Goal: Task Accomplishment & Management: Use online tool/utility

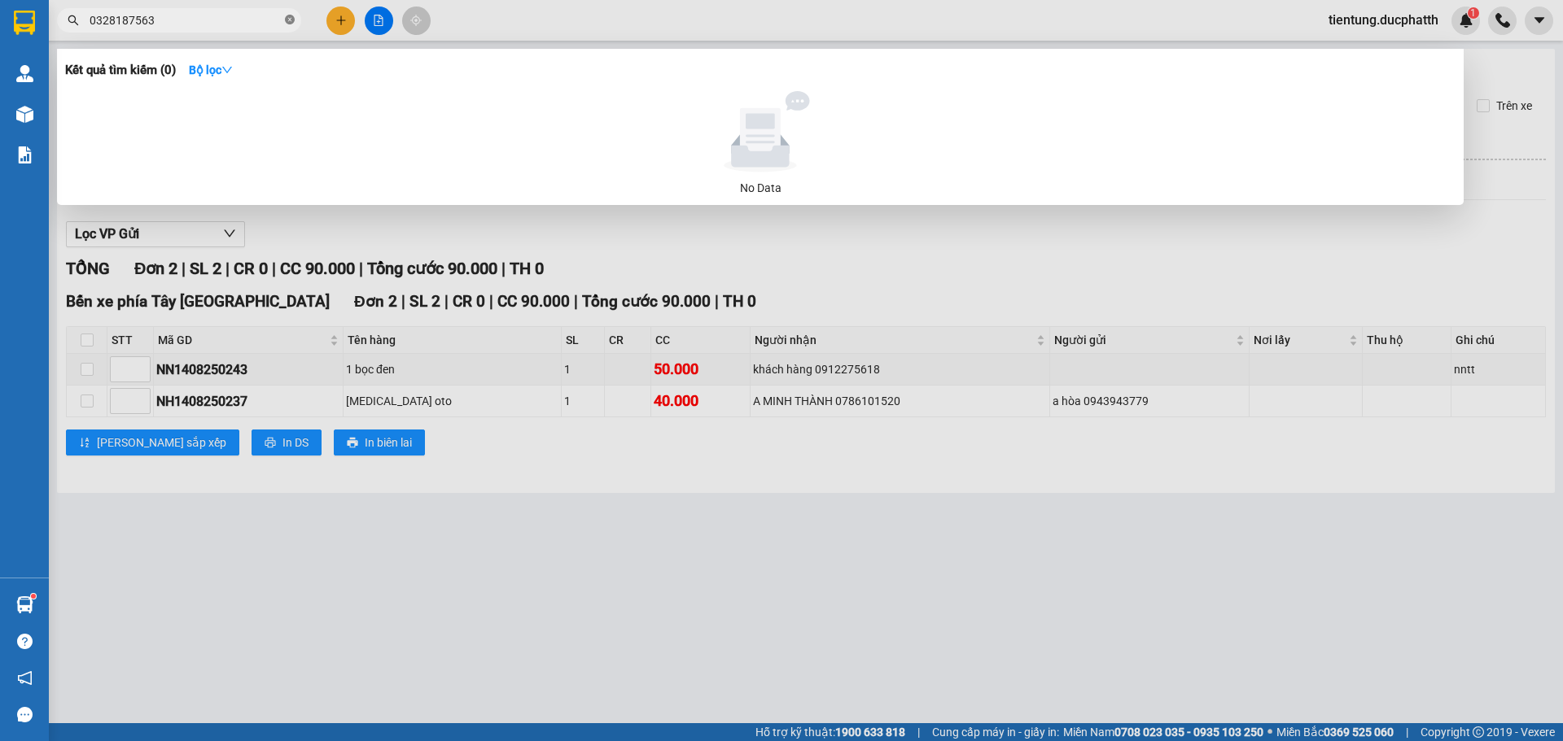
click at [294, 24] on icon "close-circle" at bounding box center [290, 20] width 10 height 10
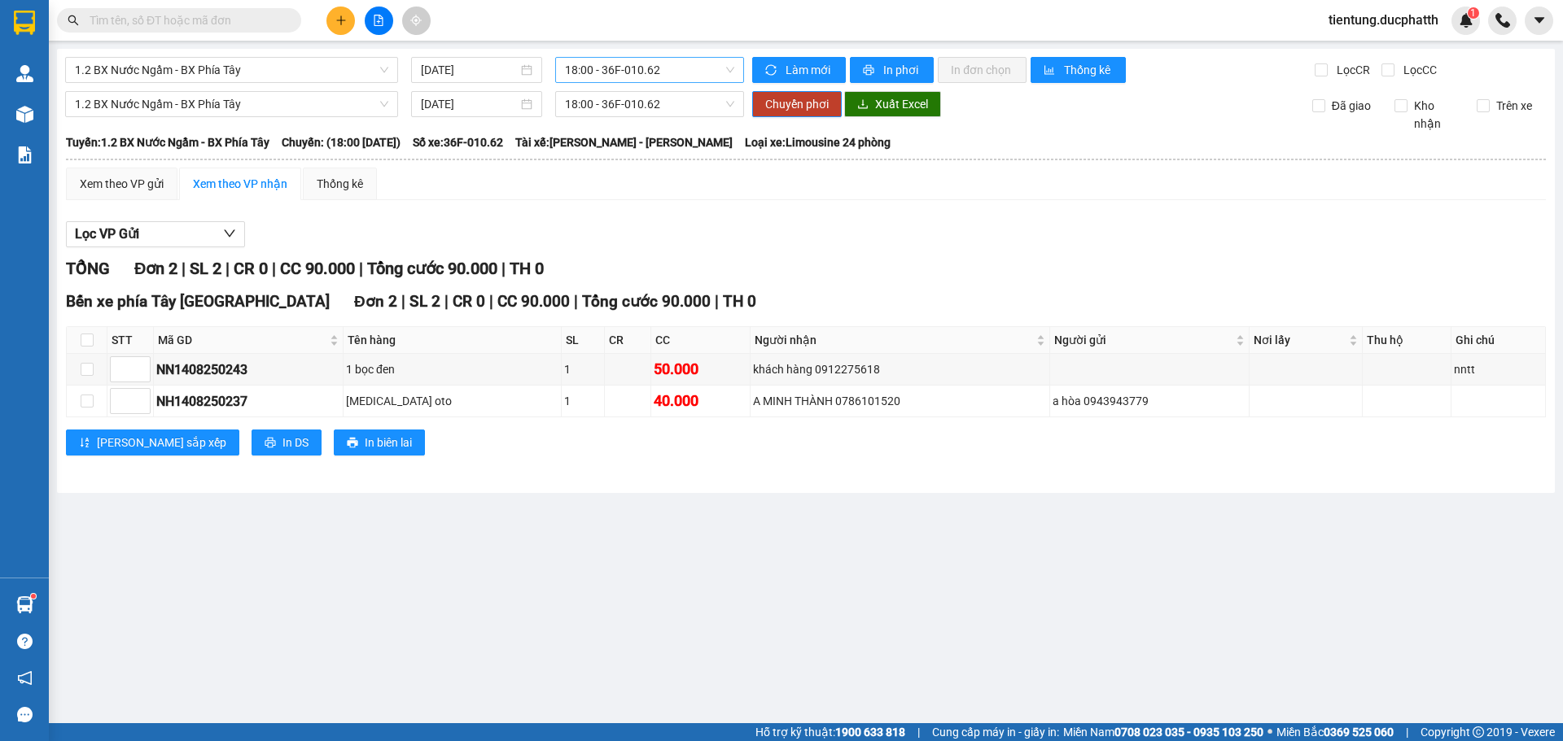
click at [641, 73] on span "18:00 - 36F-010.62" at bounding box center [649, 70] width 169 height 24
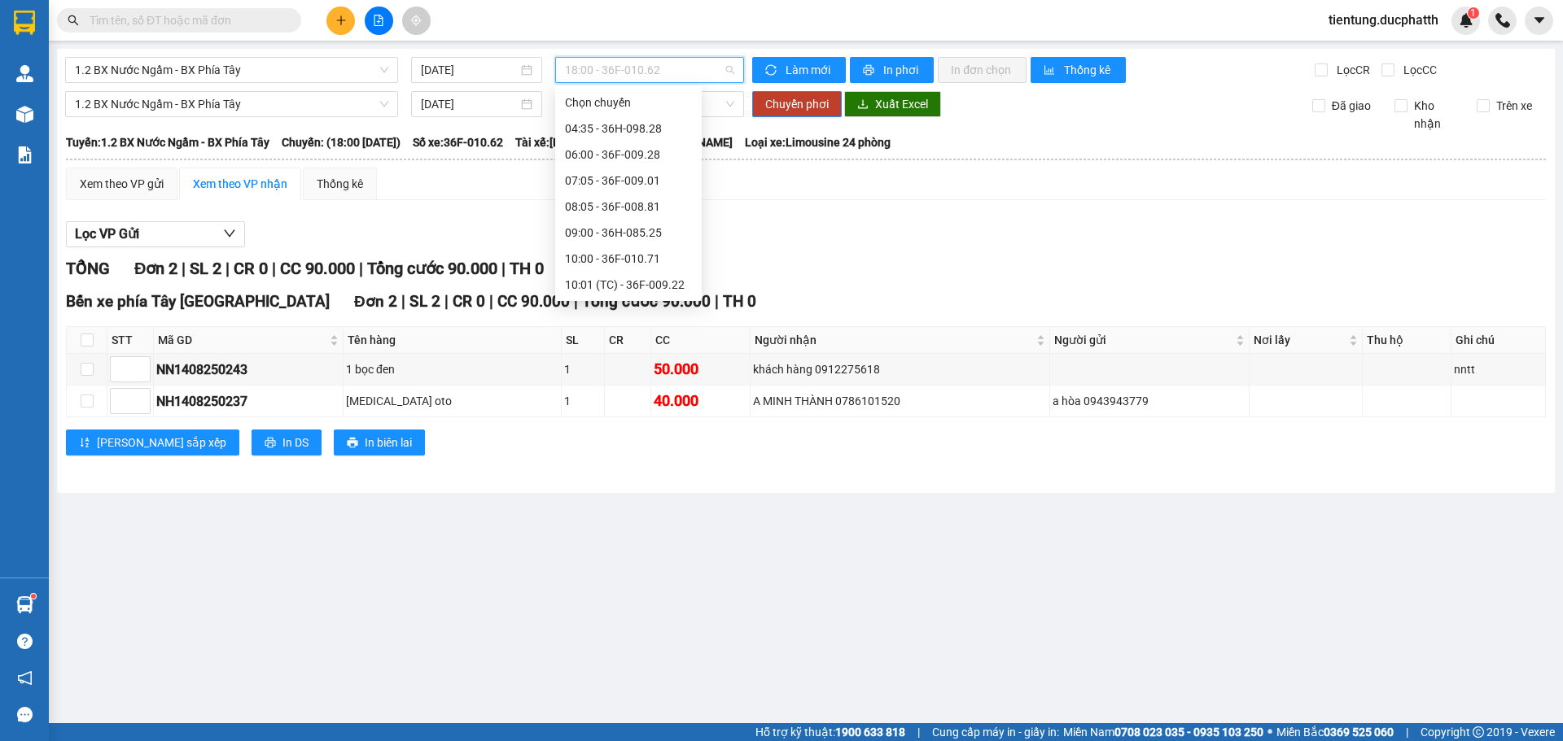
click at [636, 741] on div "20:00 - 36H-026.66" at bounding box center [628, 754] width 127 height 18
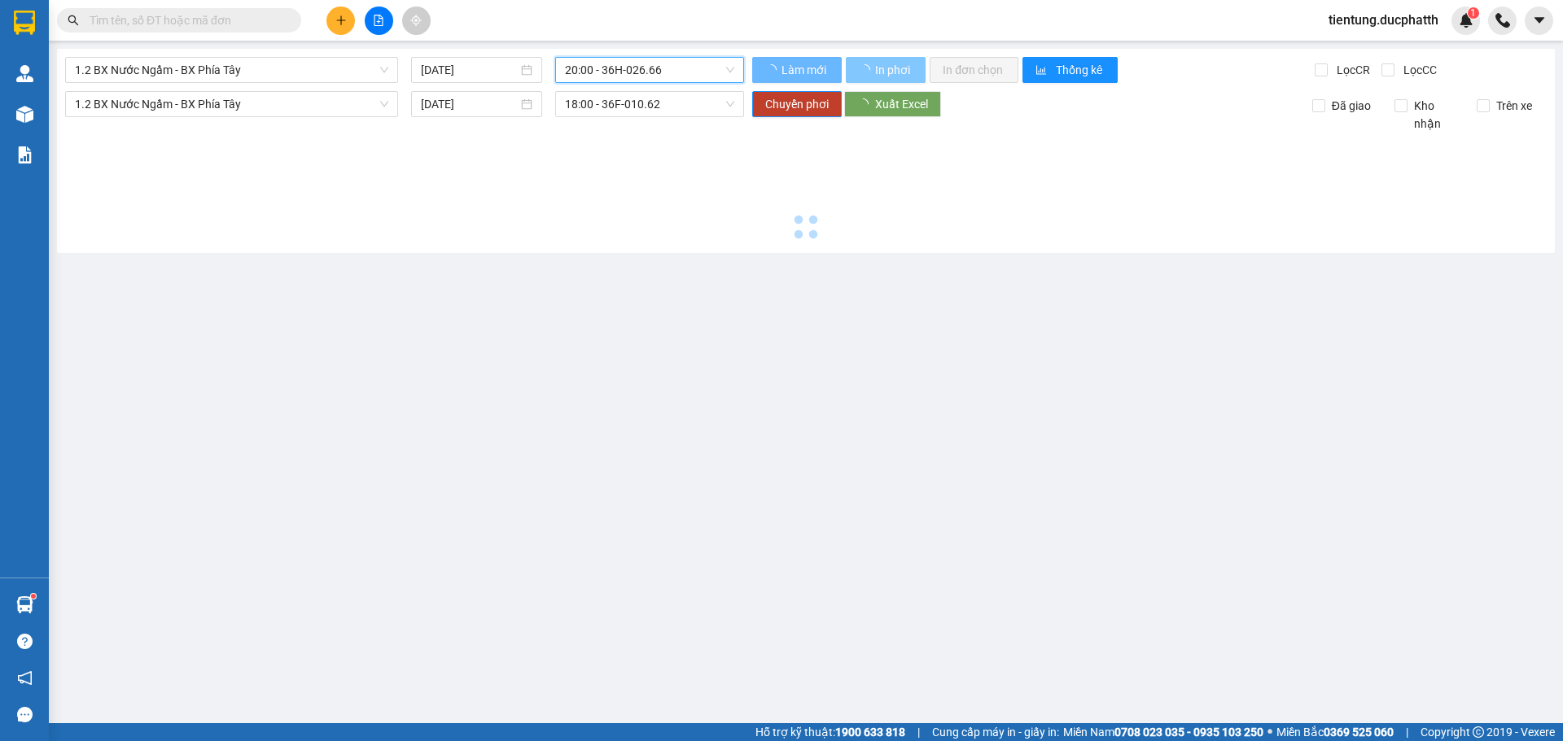
click at [891, 67] on span "In phơi" at bounding box center [893, 70] width 37 height 18
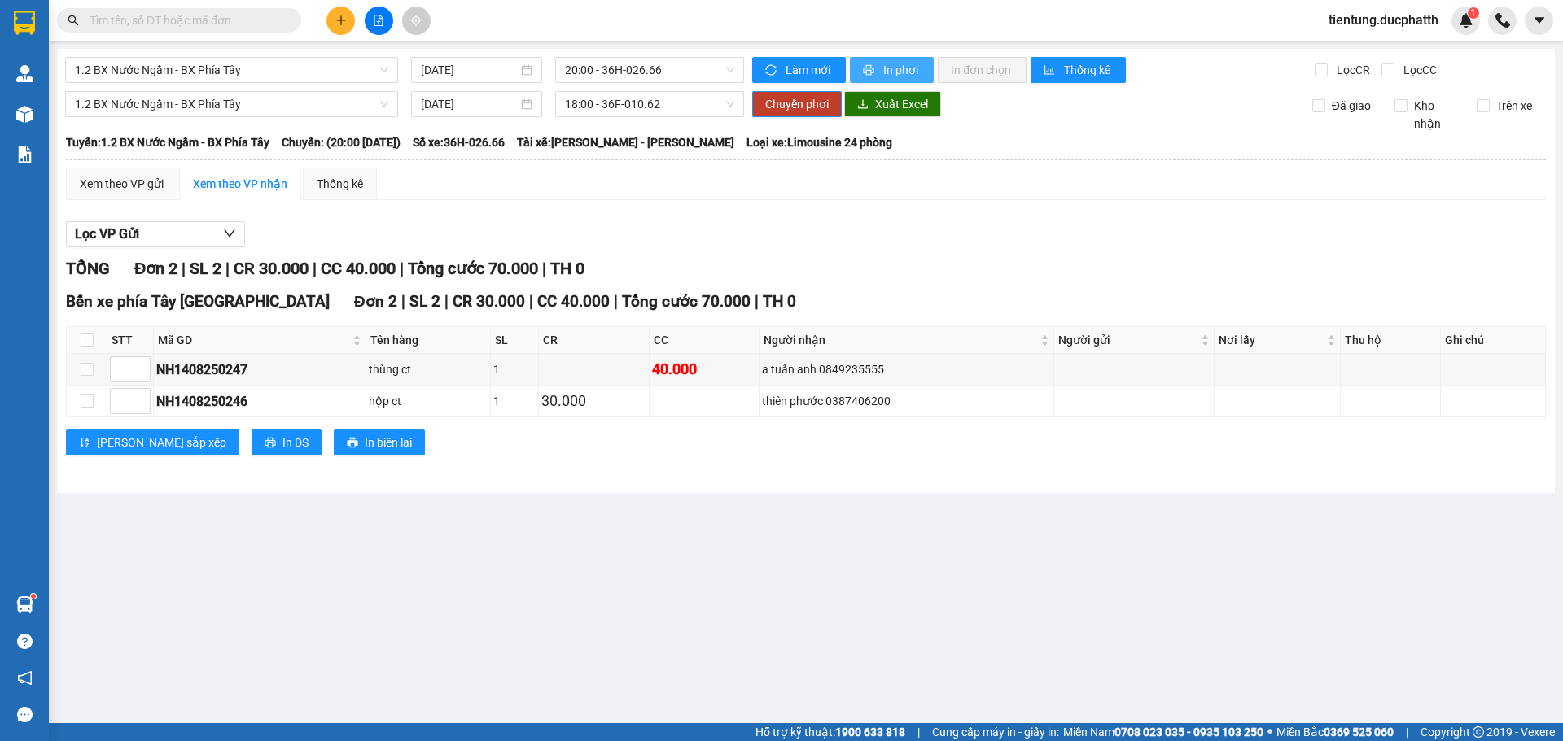
click at [888, 68] on span "In phơi" at bounding box center [901, 70] width 37 height 18
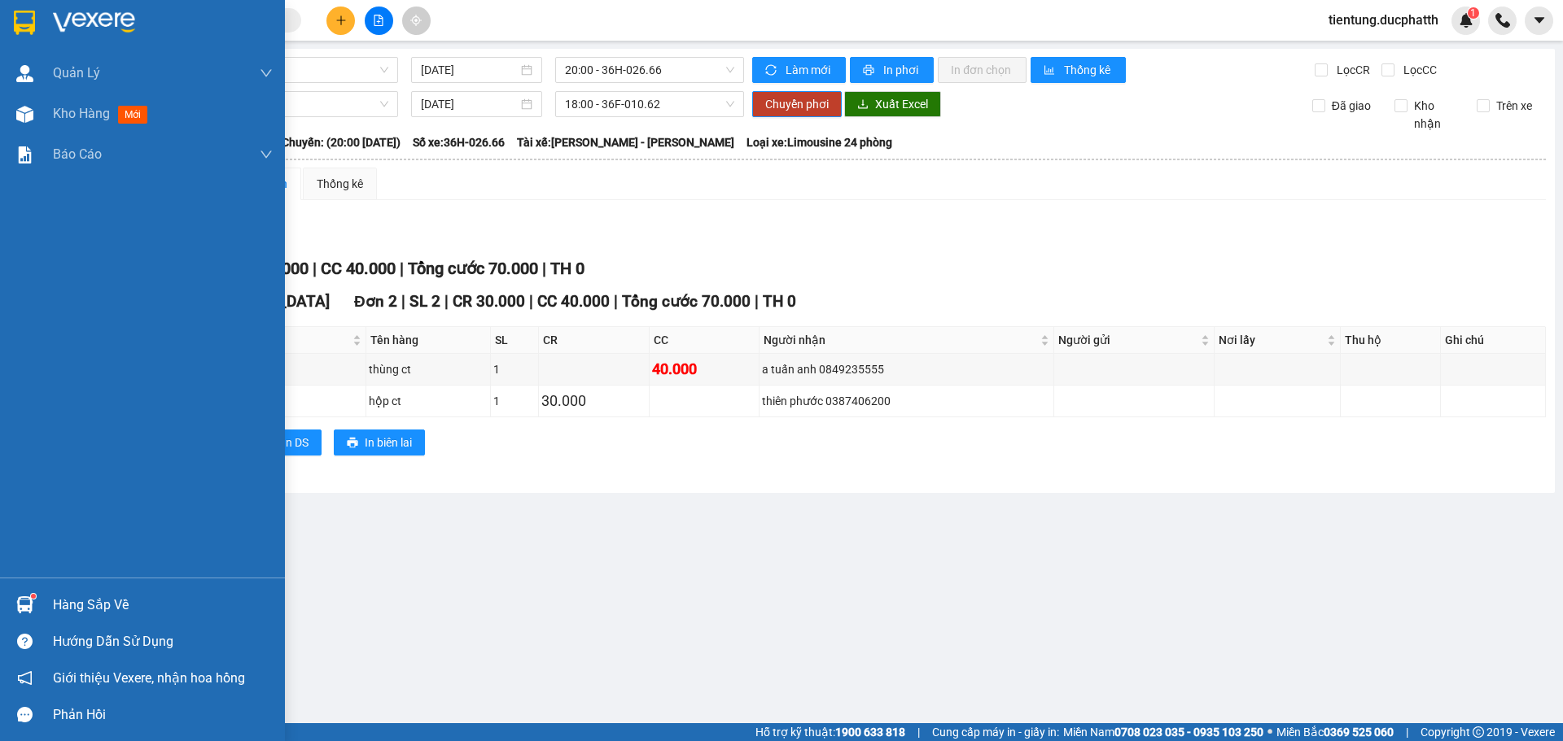
click at [148, 609] on div "Hàng sắp về" at bounding box center [163, 605] width 220 height 24
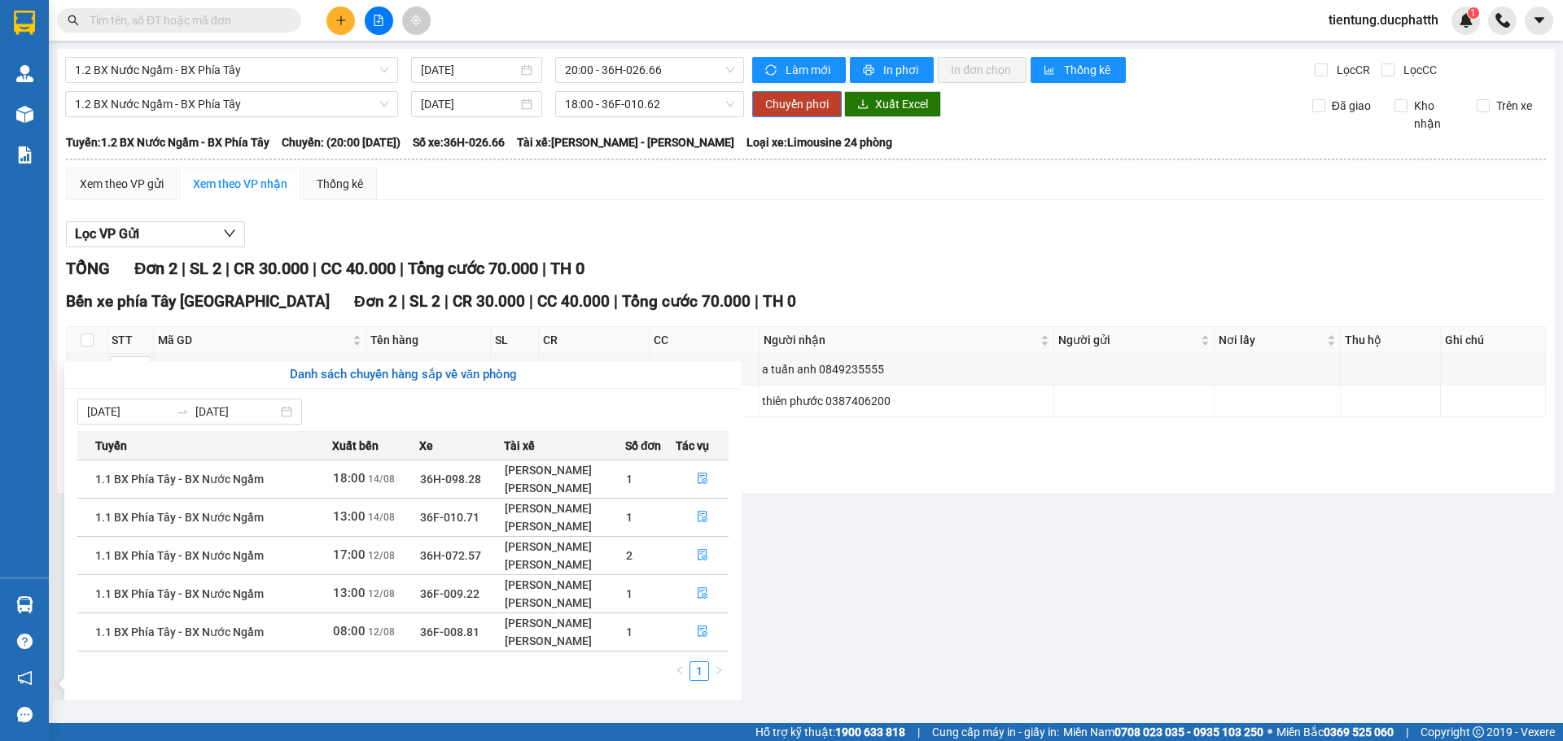
drag, startPoint x: 200, startPoint y: 324, endPoint x: 245, endPoint y: 316, distance: 45.5
click at [215, 321] on section "Kết quả tìm kiếm ( 0 ) Bộ lọc No Data tientung.ducphatth 1 Quản Lý Quản lý giao…" at bounding box center [781, 370] width 1563 height 741
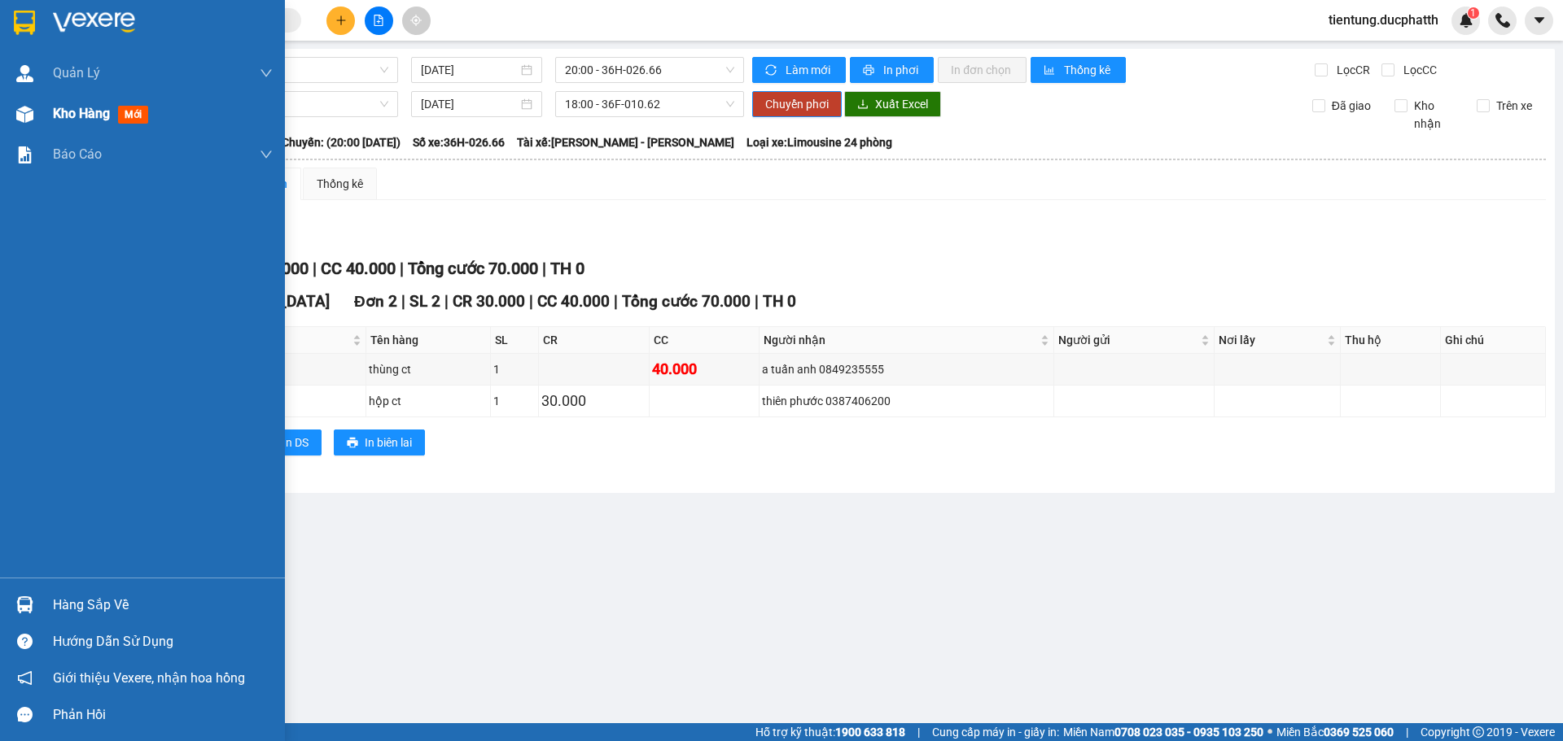
click at [50, 102] on div "Kho hàng mới" at bounding box center [142, 114] width 285 height 41
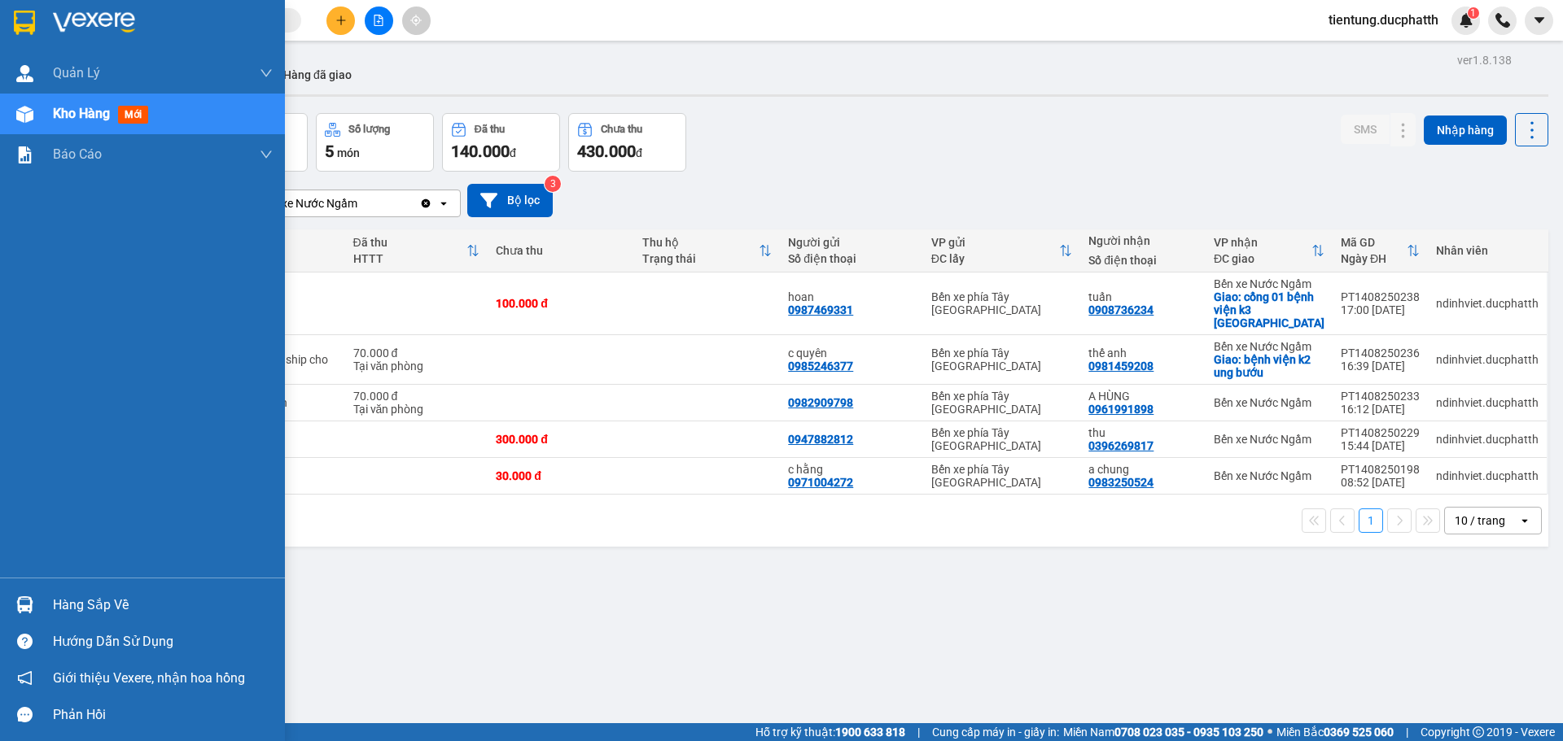
click at [56, 607] on div "Hàng sắp về" at bounding box center [163, 605] width 220 height 24
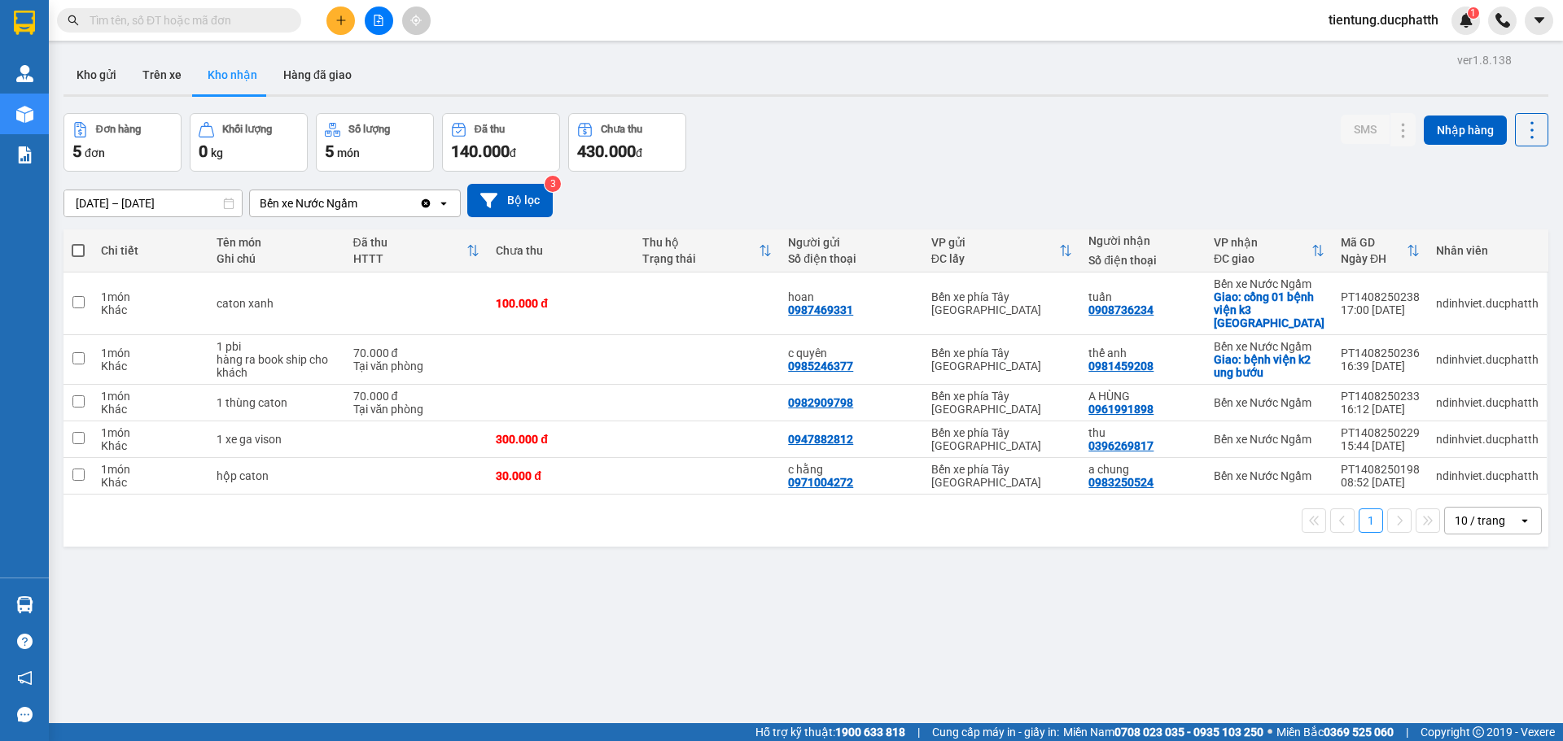
click at [1151, 536] on section "Kết quả tìm kiếm ( 0 ) Bộ lọc No Data tientung.ducphatth 1 Quản Lý Quản lý giao…" at bounding box center [781, 370] width 1563 height 741
click at [1365, 397] on icon at bounding box center [1370, 402] width 11 height 11
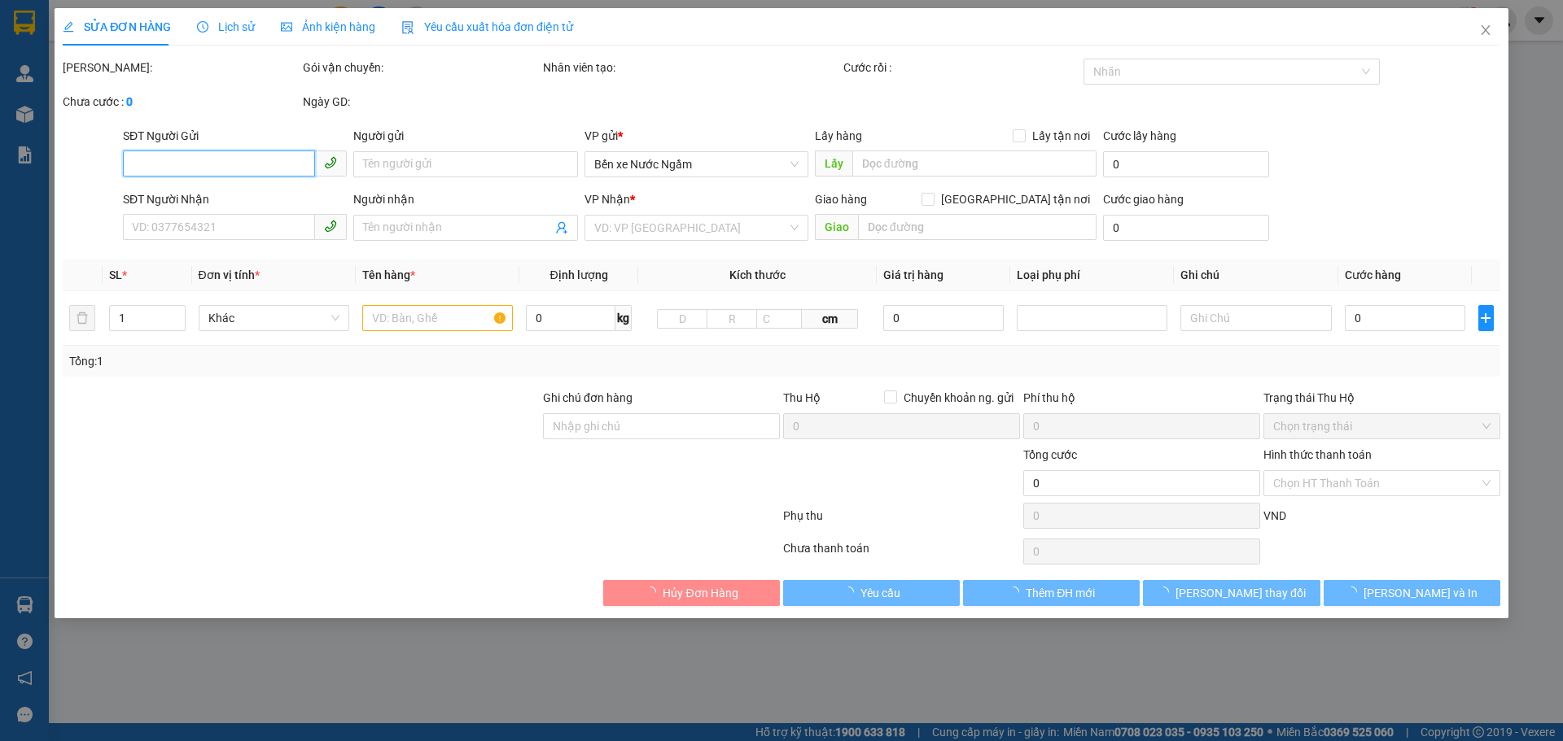
type input "0982909798"
type input "0961991898"
type input "A HÙNG"
type input "70.000"
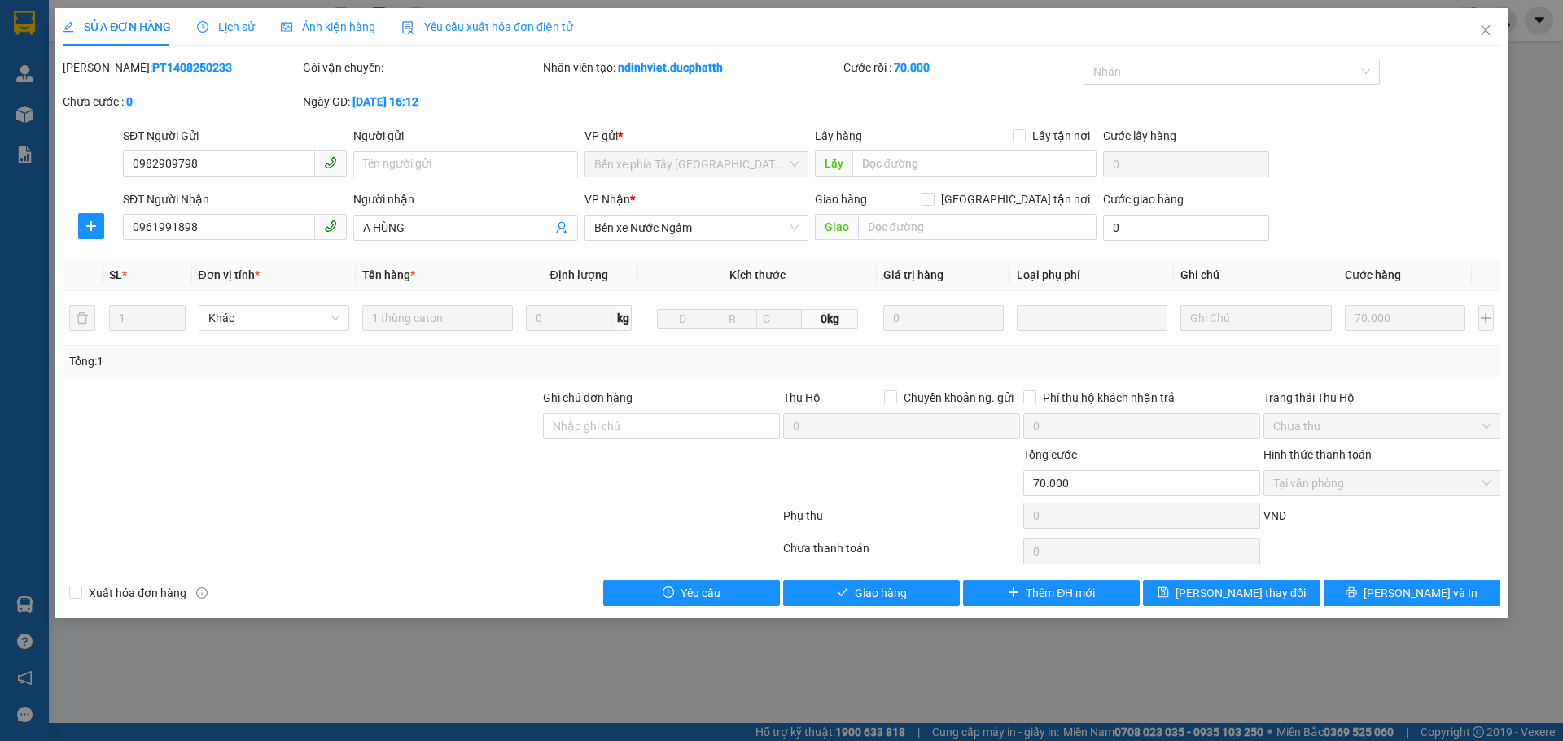
click at [234, 26] on span "Lịch sử" at bounding box center [226, 26] width 58 height 13
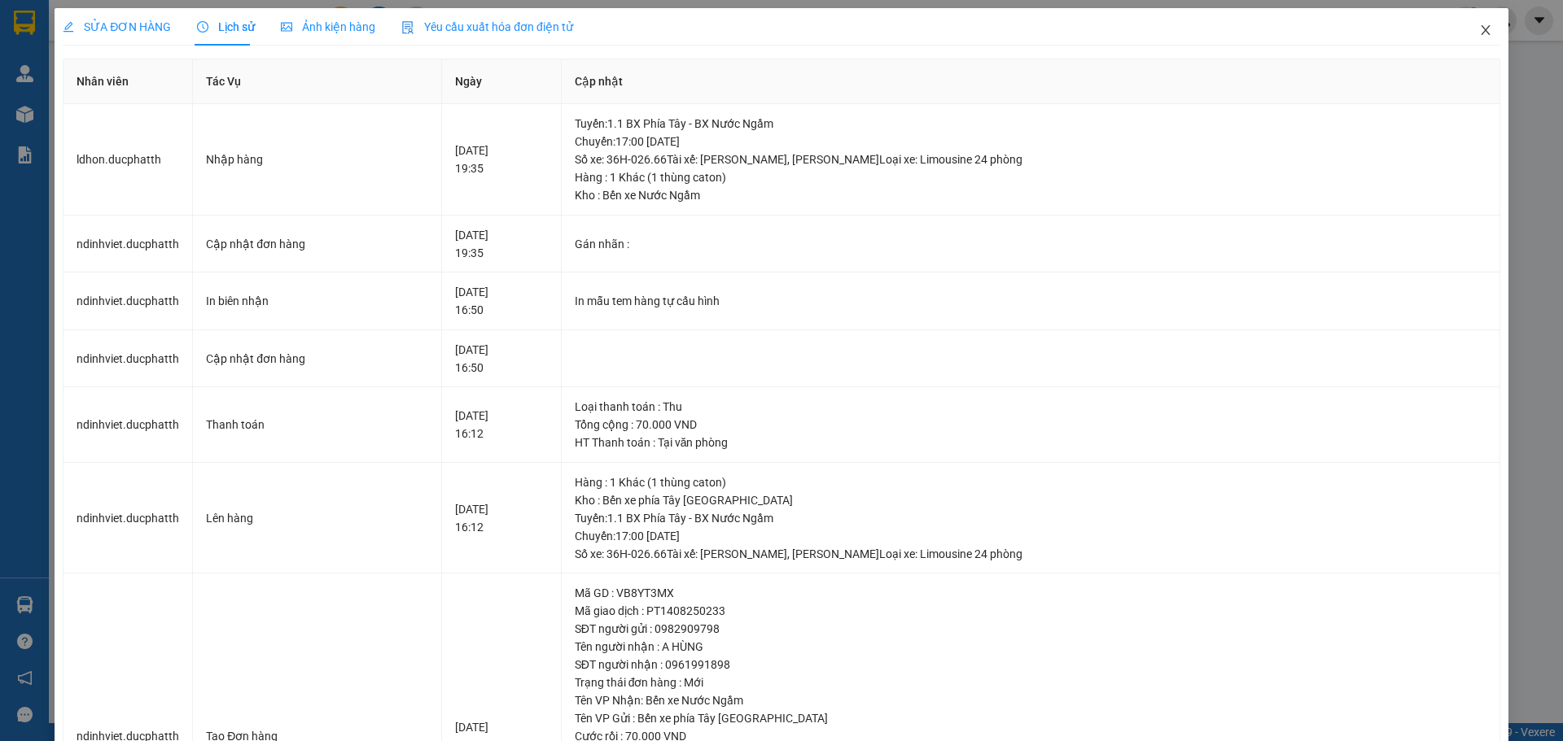
click at [1479, 24] on icon "close" at bounding box center [1485, 30] width 13 height 13
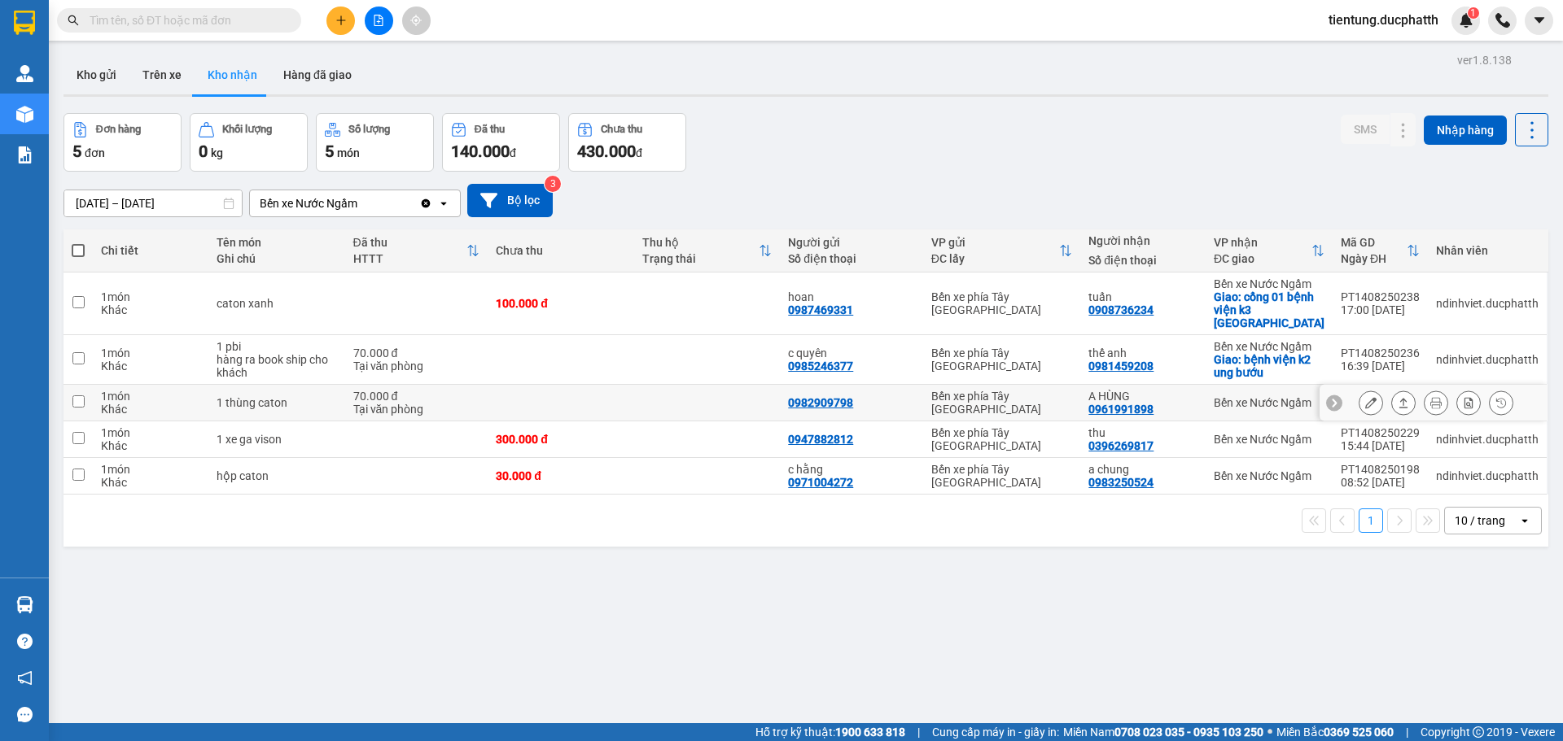
click at [1359, 389] on button at bounding box center [1370, 403] width 23 height 28
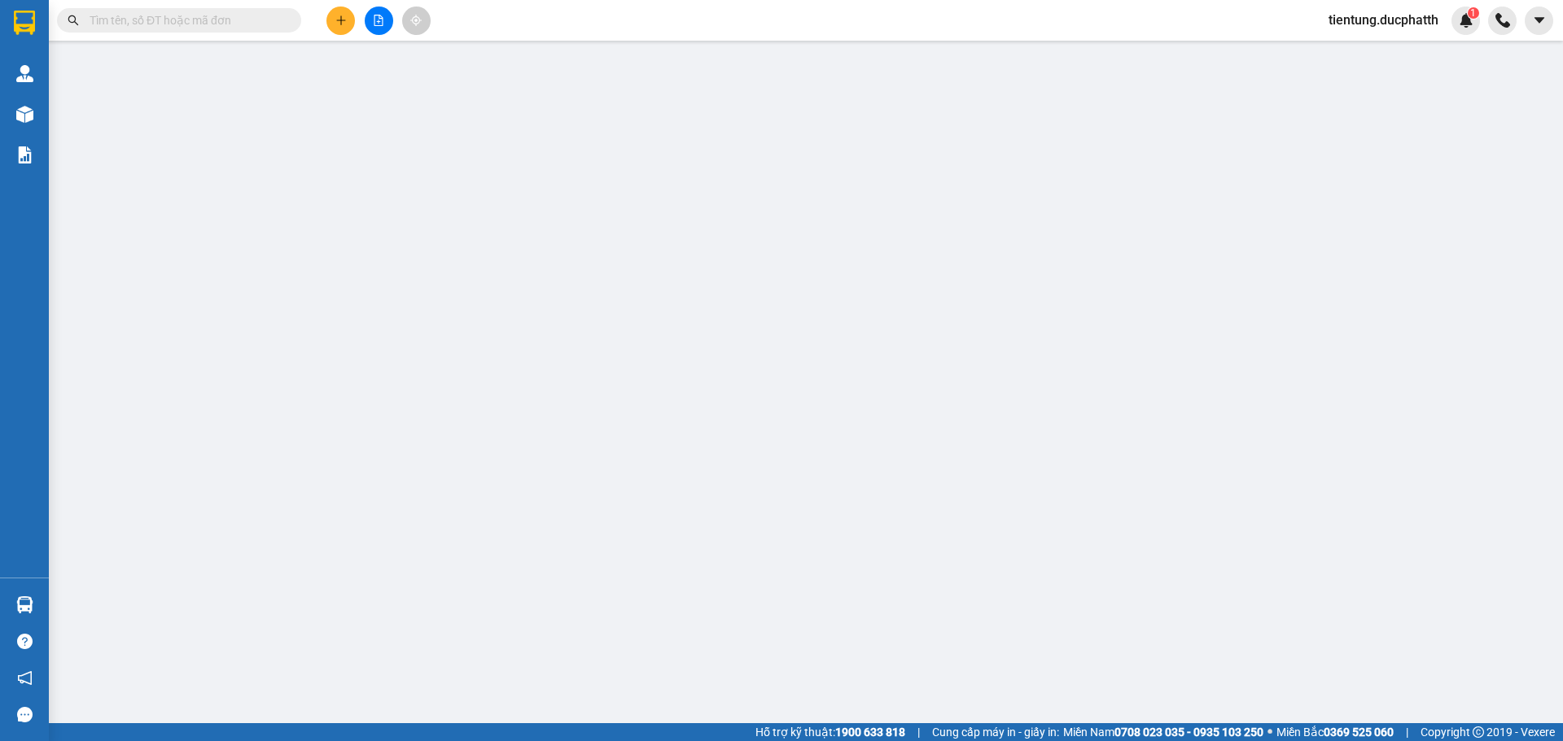
type input "0982909798"
type input "0961991898"
type input "A HÙNG"
type input "70.000"
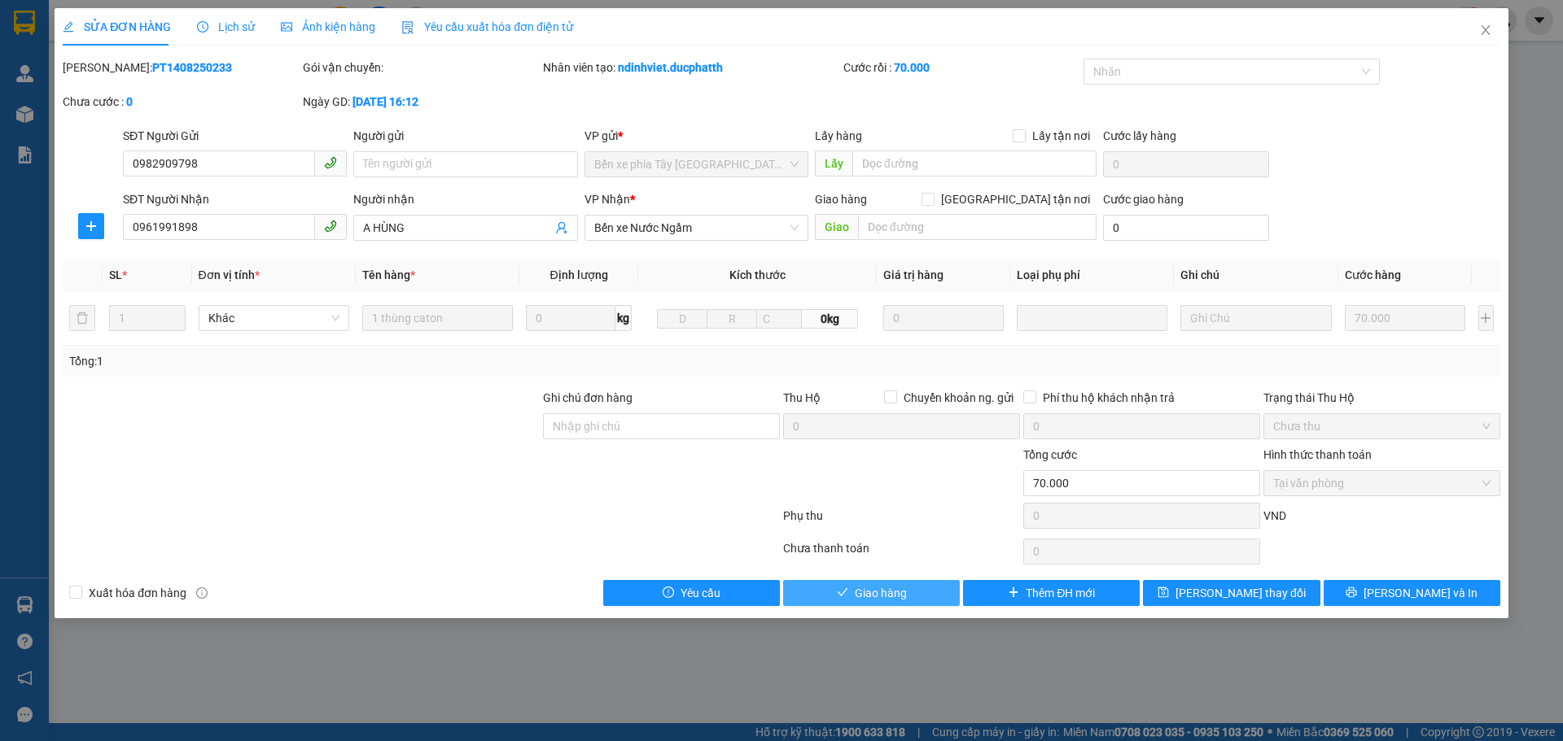
click at [872, 597] on span "Giao hàng" at bounding box center [881, 593] width 52 height 18
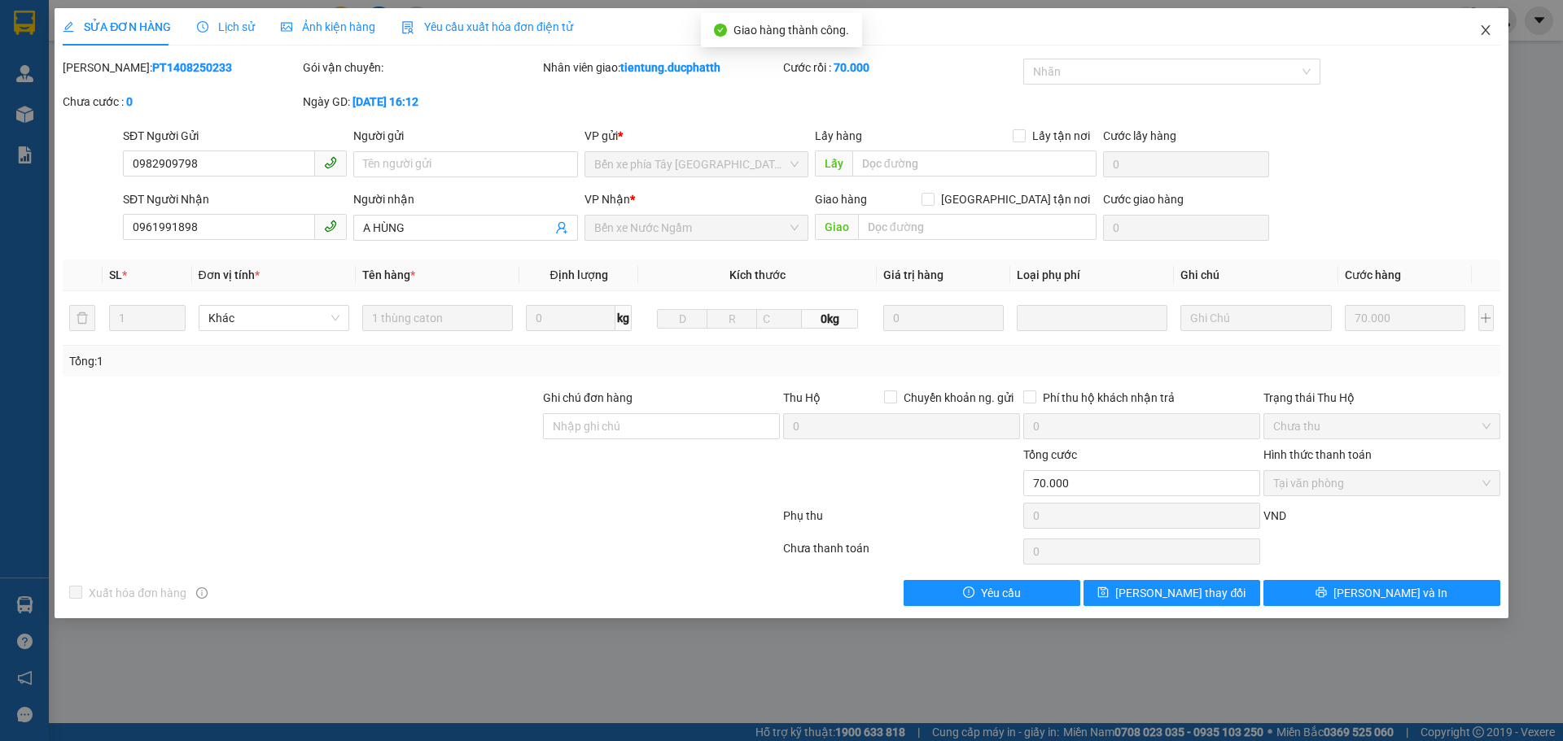
drag, startPoint x: 1494, startPoint y: 29, endPoint x: 1473, endPoint y: 31, distance: 21.2
click at [1493, 29] on span "Close" at bounding box center [1485, 31] width 46 height 46
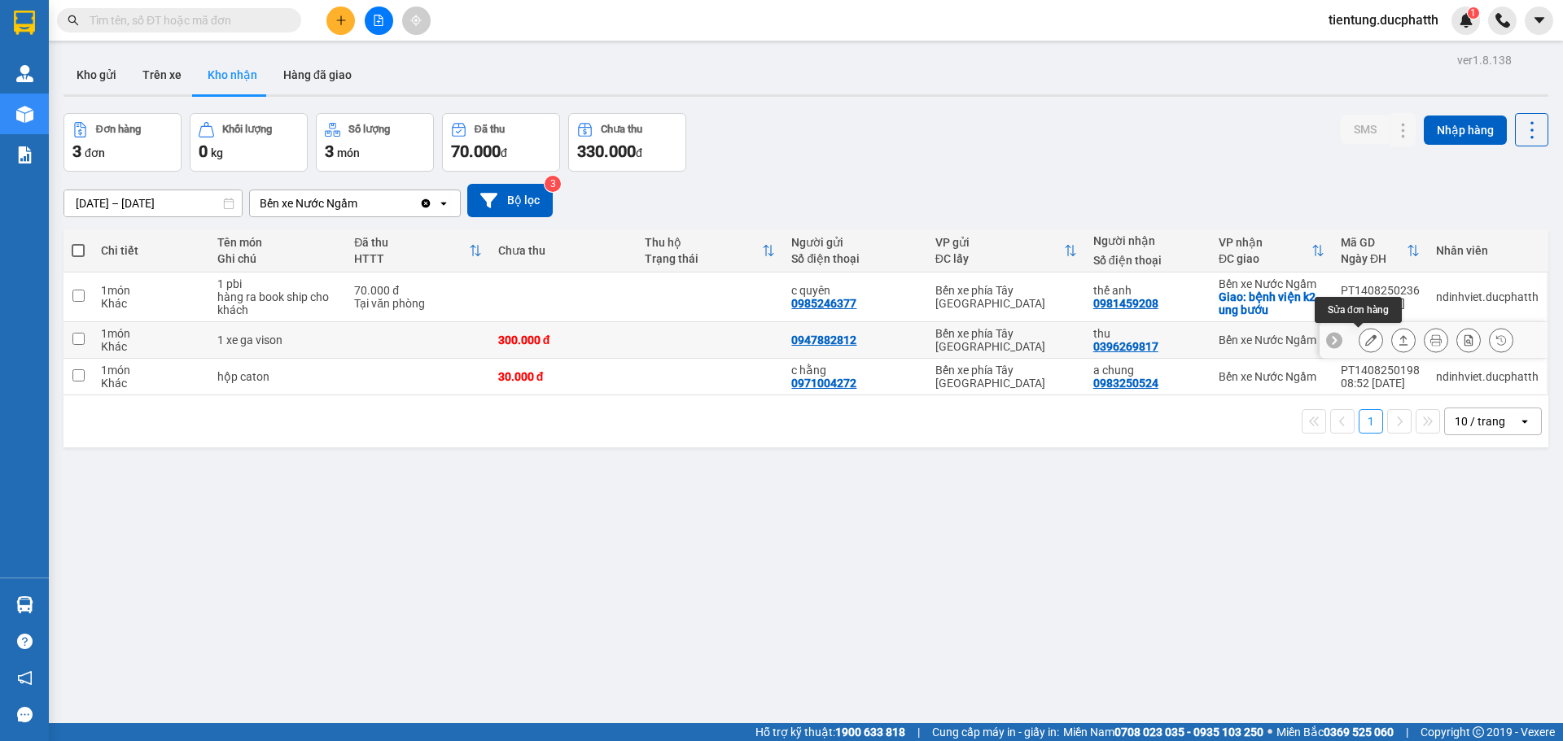
click at [1365, 340] on icon at bounding box center [1370, 339] width 11 height 11
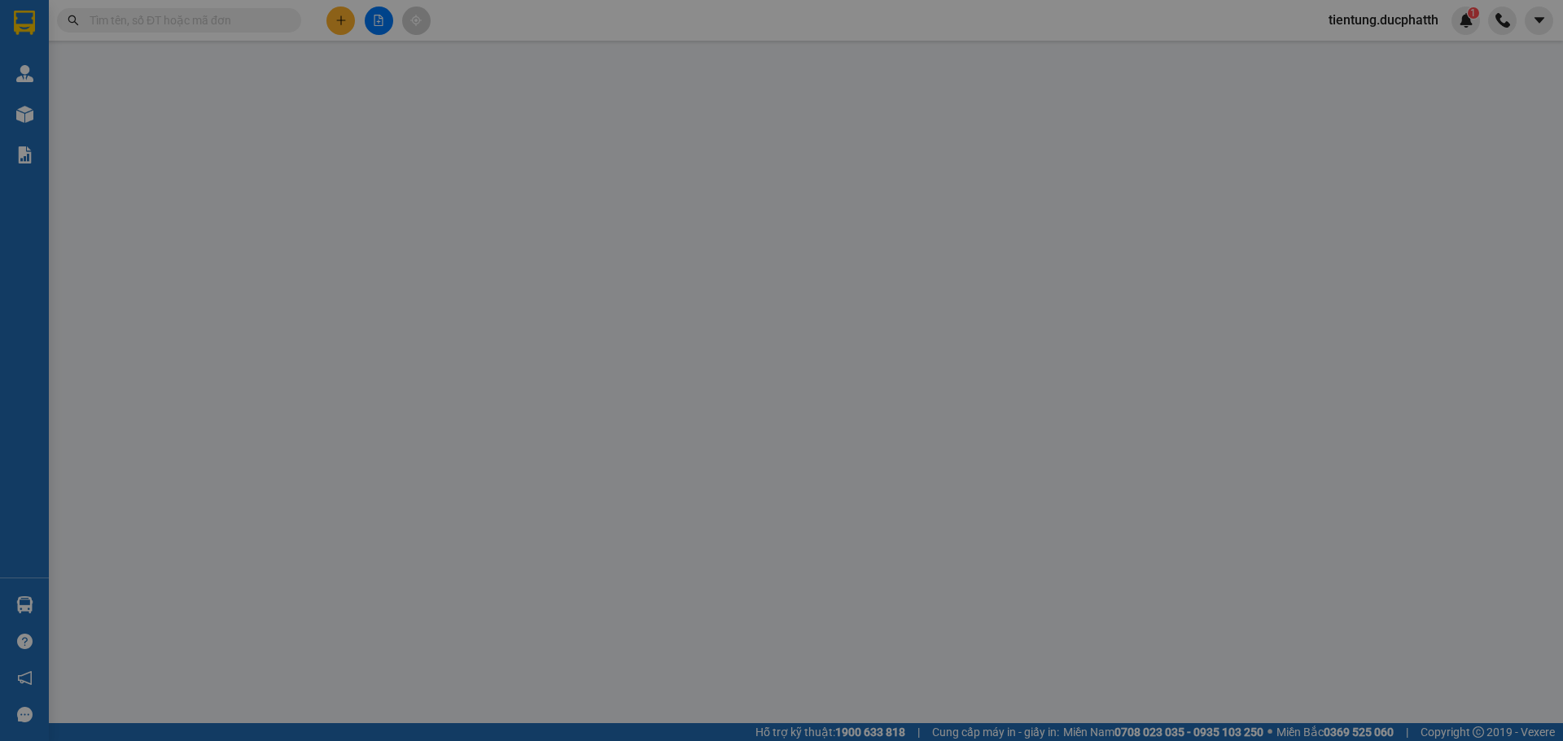
type input "0947882812"
type input "0396269817"
type input "thu"
type input "300.000"
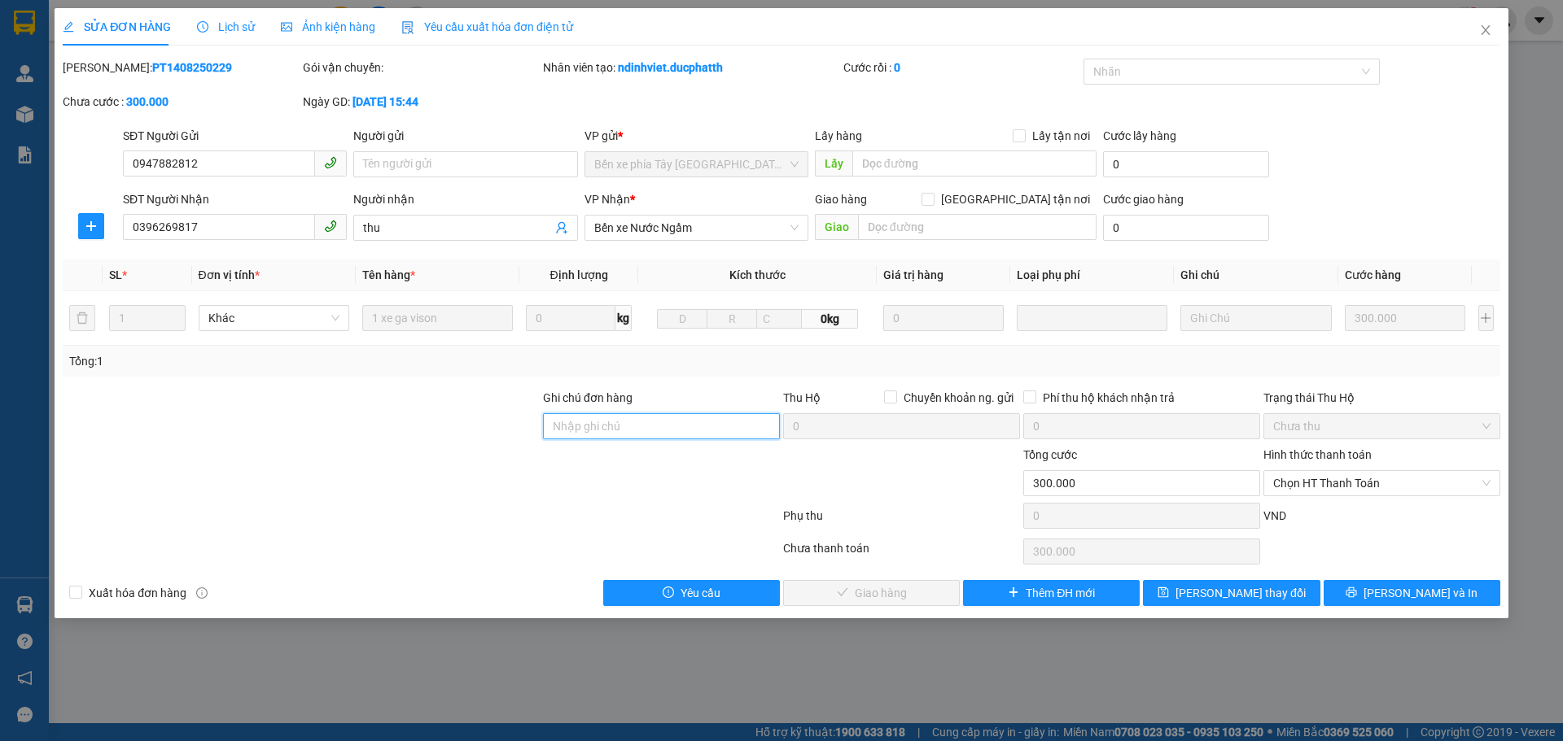
drag, startPoint x: 654, startPoint y: 425, endPoint x: 696, endPoint y: 424, distance: 42.3
click at [654, 425] on input "Ghi chú đơn hàng" at bounding box center [661, 426] width 237 height 26
drag, startPoint x: 1342, startPoint y: 480, endPoint x: 1353, endPoint y: 503, distance: 25.5
click at [1344, 483] on span "Chọn HT Thanh Toán" at bounding box center [1381, 483] width 217 height 24
type input "ck 14/8 20h21 nguyen thi phuong shb cty"
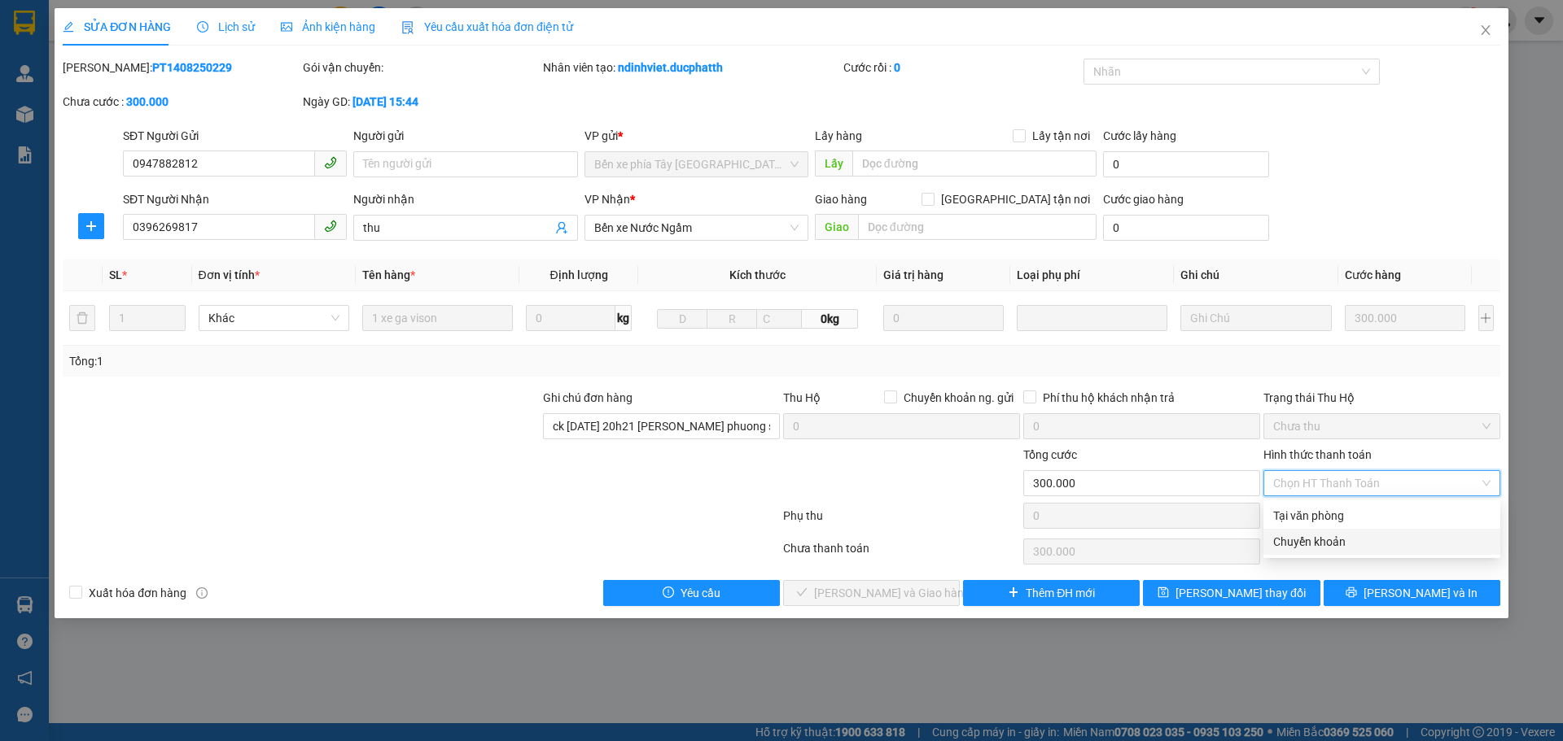
click at [1341, 536] on div "Chuyển khoản" at bounding box center [1381, 542] width 217 height 18
type input "0"
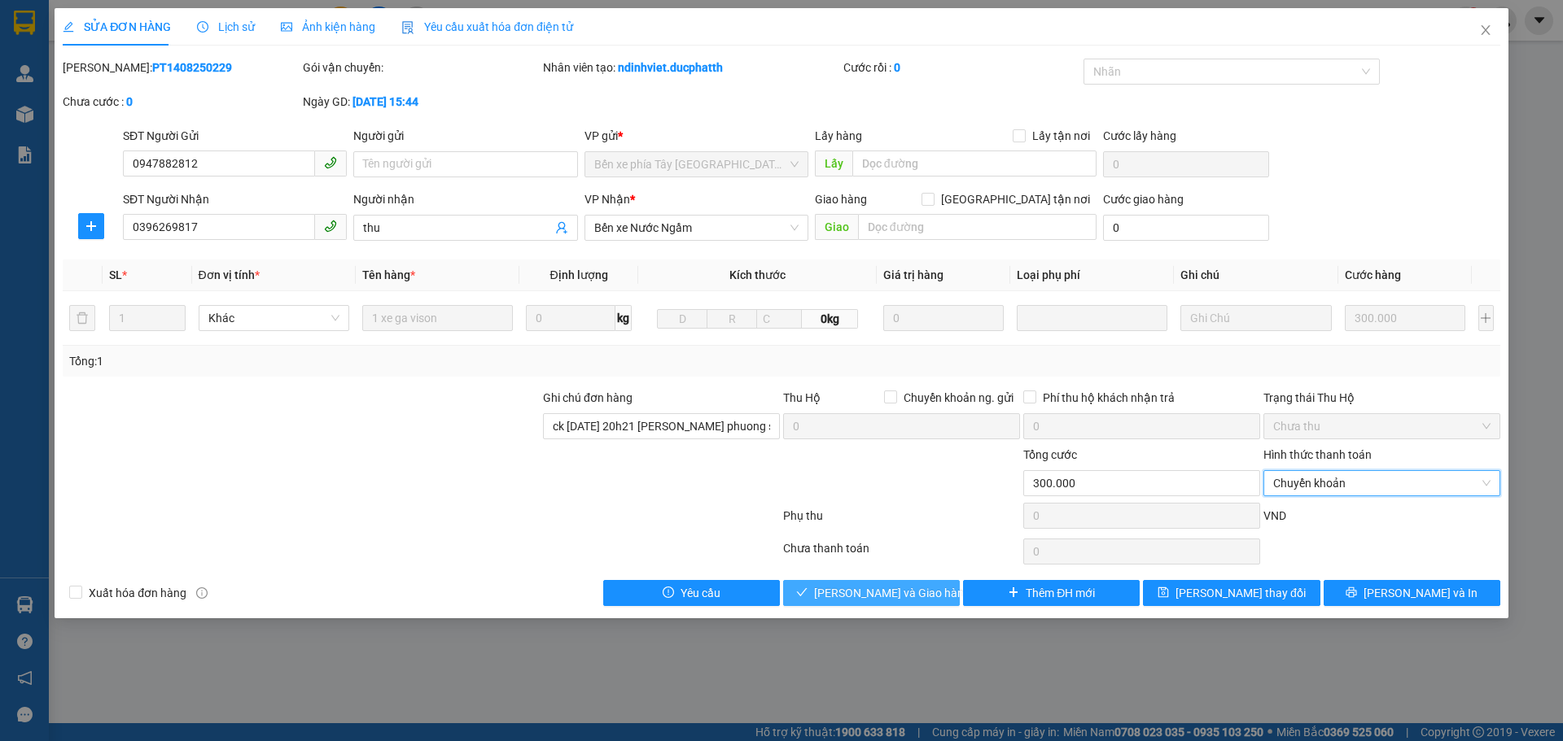
click at [894, 593] on span "Lưu và Giao hàng" at bounding box center [892, 593] width 156 height 18
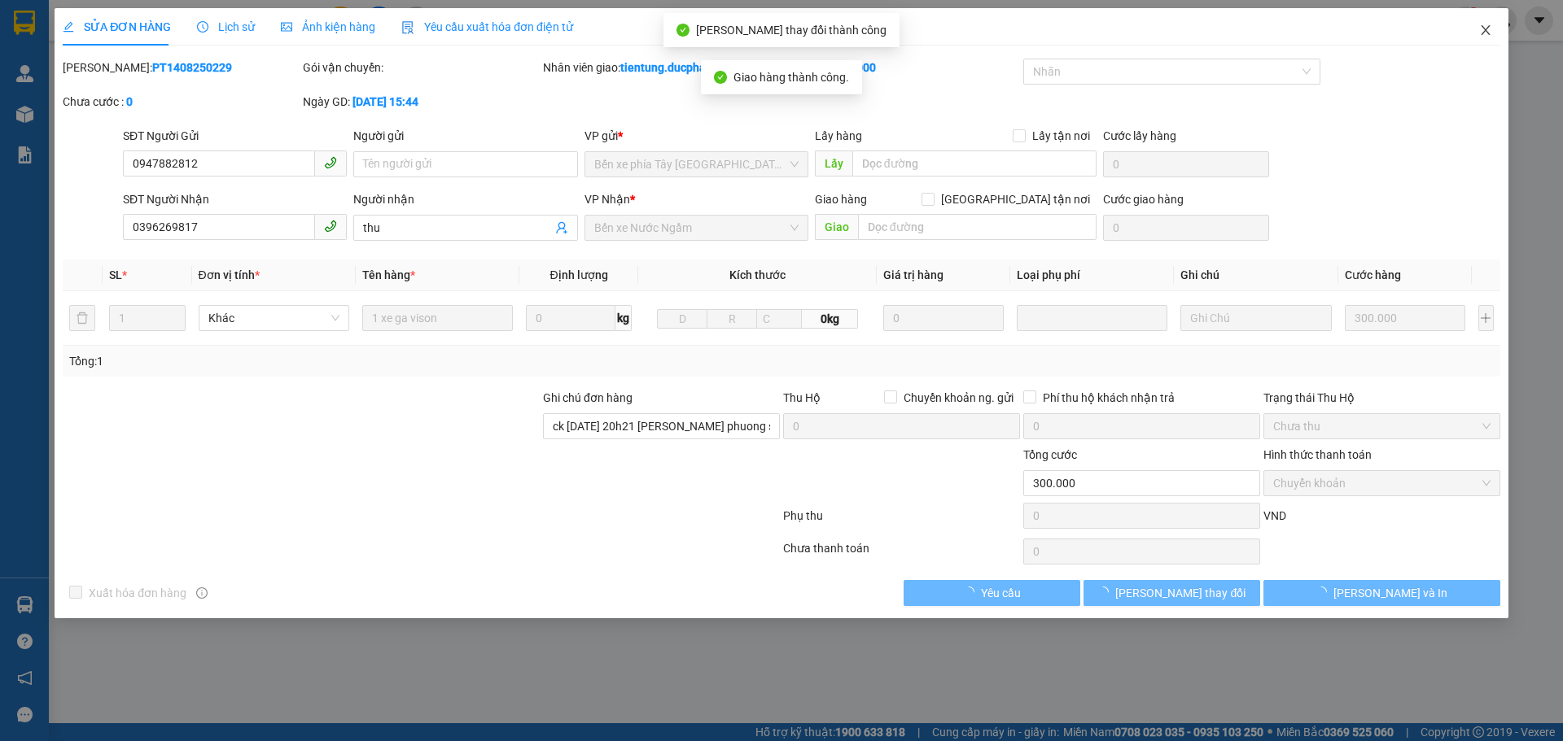
click at [1480, 32] on icon "close" at bounding box center [1485, 30] width 13 height 13
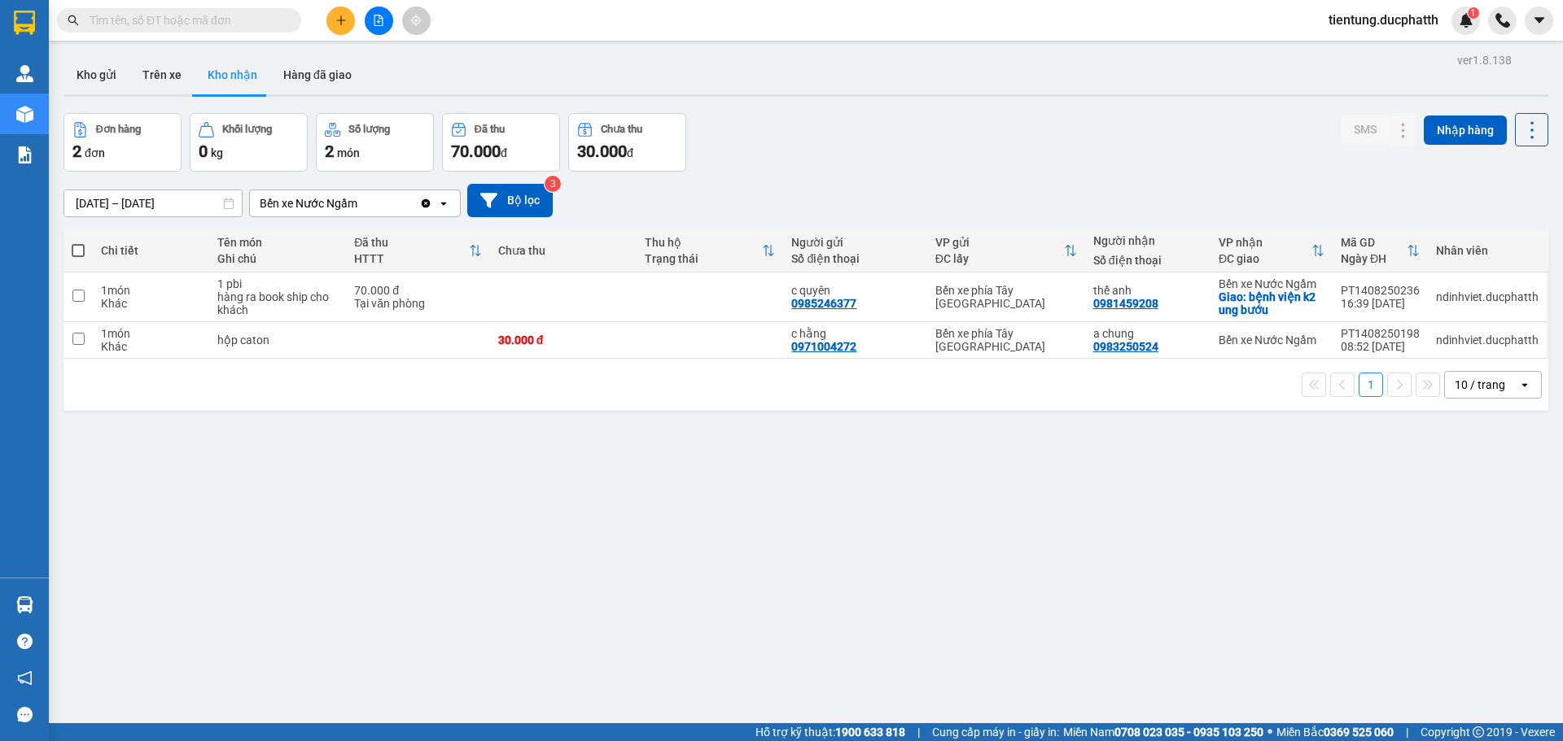
click at [208, 20] on input "text" at bounding box center [186, 20] width 192 height 18
click at [374, 20] on icon "file-add" at bounding box center [378, 20] width 11 height 11
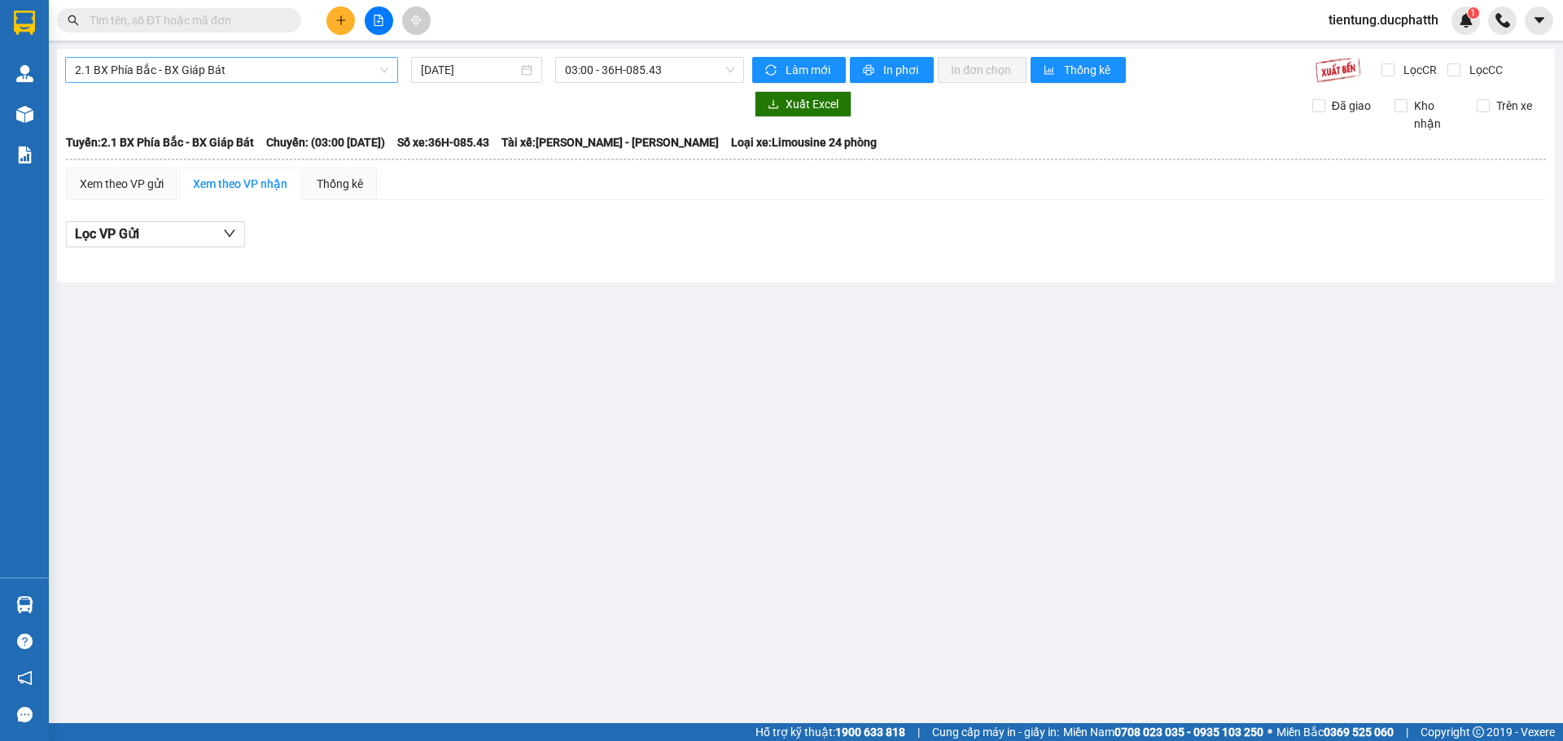
click at [323, 81] on span "2.1 BX Phía Bắc - BX Giáp Bát" at bounding box center [231, 70] width 313 height 24
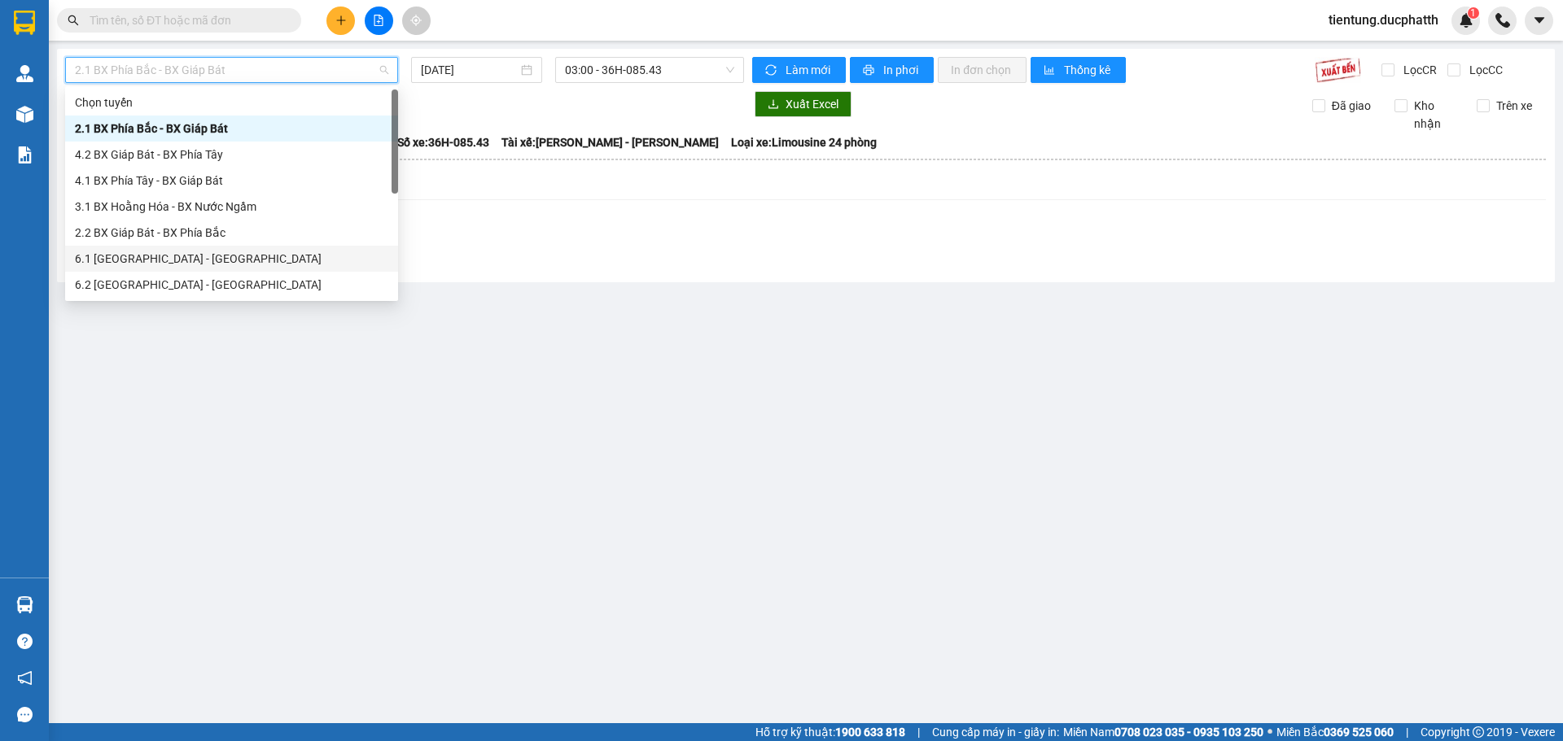
scroll to position [130, 0]
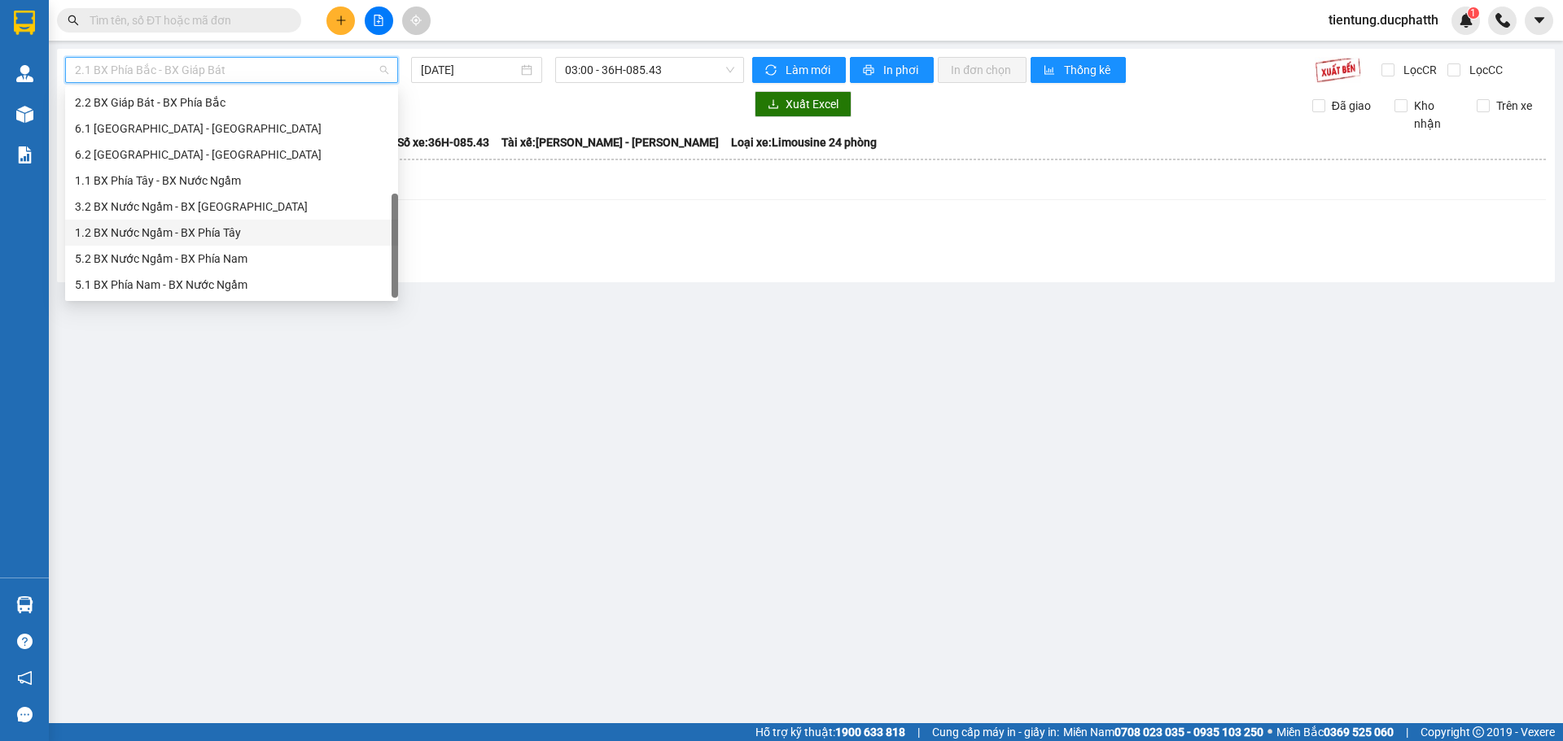
click at [237, 237] on div "1.2 BX Nước Ngầm - BX Phía Tây" at bounding box center [231, 233] width 313 height 18
type input "14/08/2025"
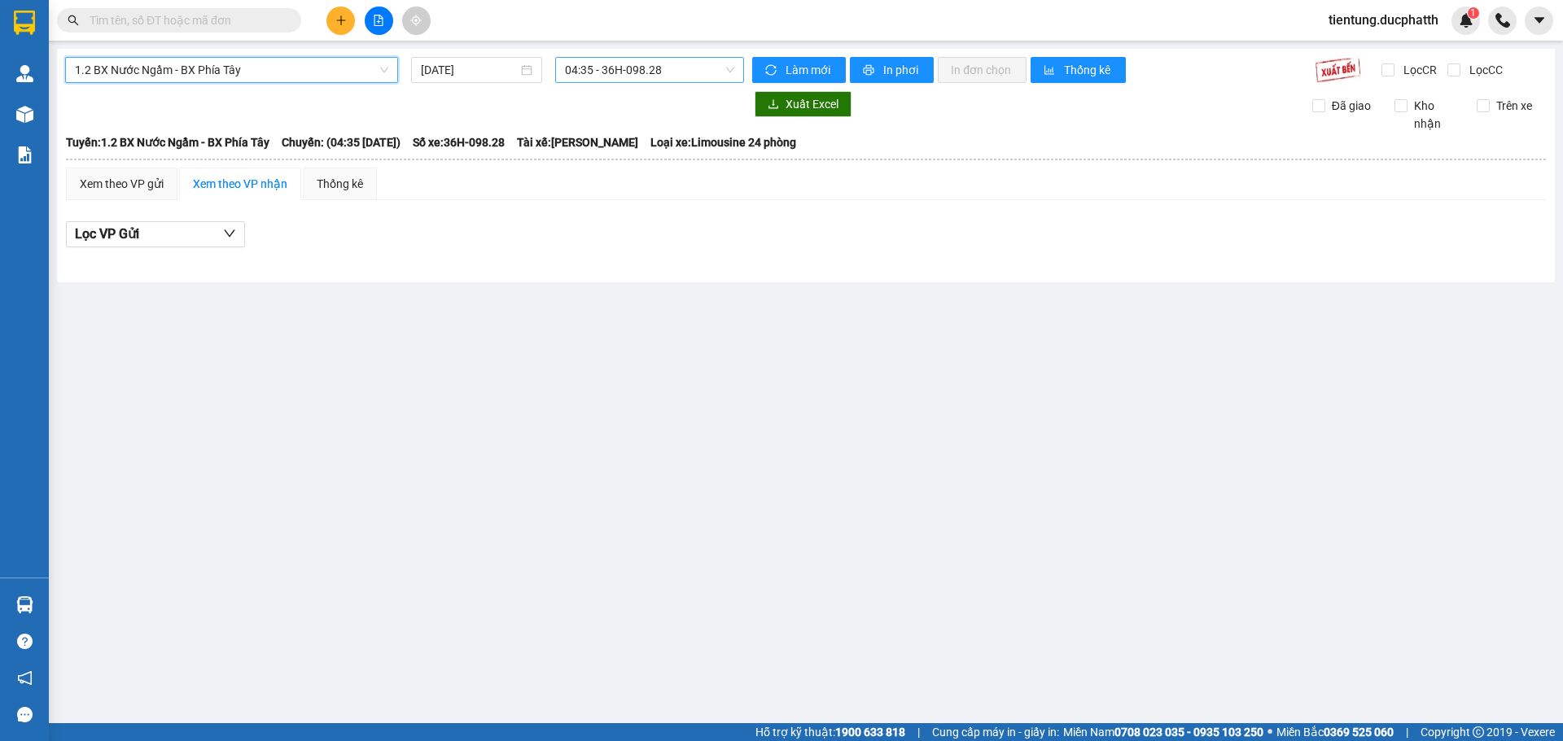
click at [662, 68] on span "04:35 - 36H-098.28" at bounding box center [649, 70] width 169 height 24
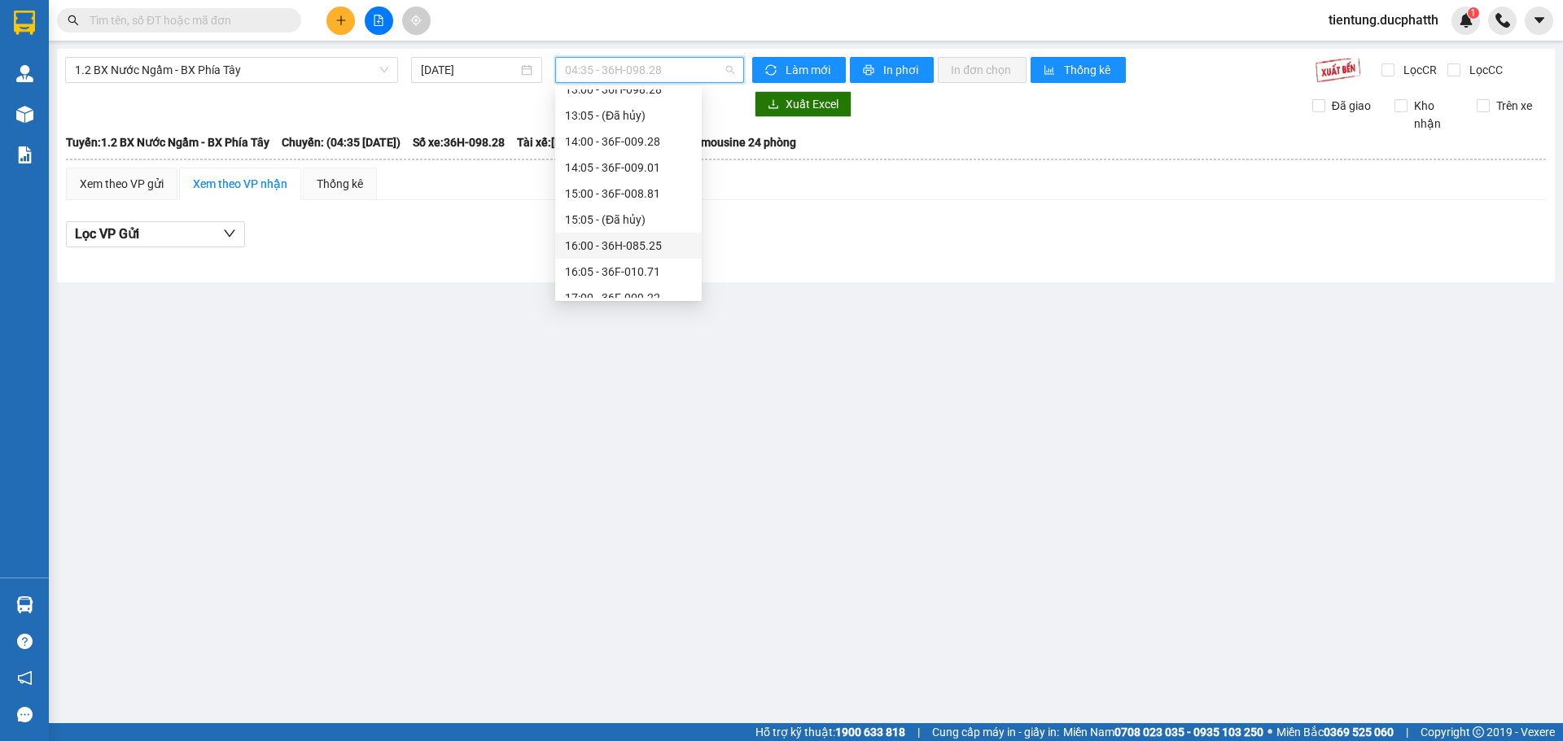
scroll to position [547, 0]
click at [645, 255] on div "21:00 - 36H-098.28" at bounding box center [628, 259] width 127 height 18
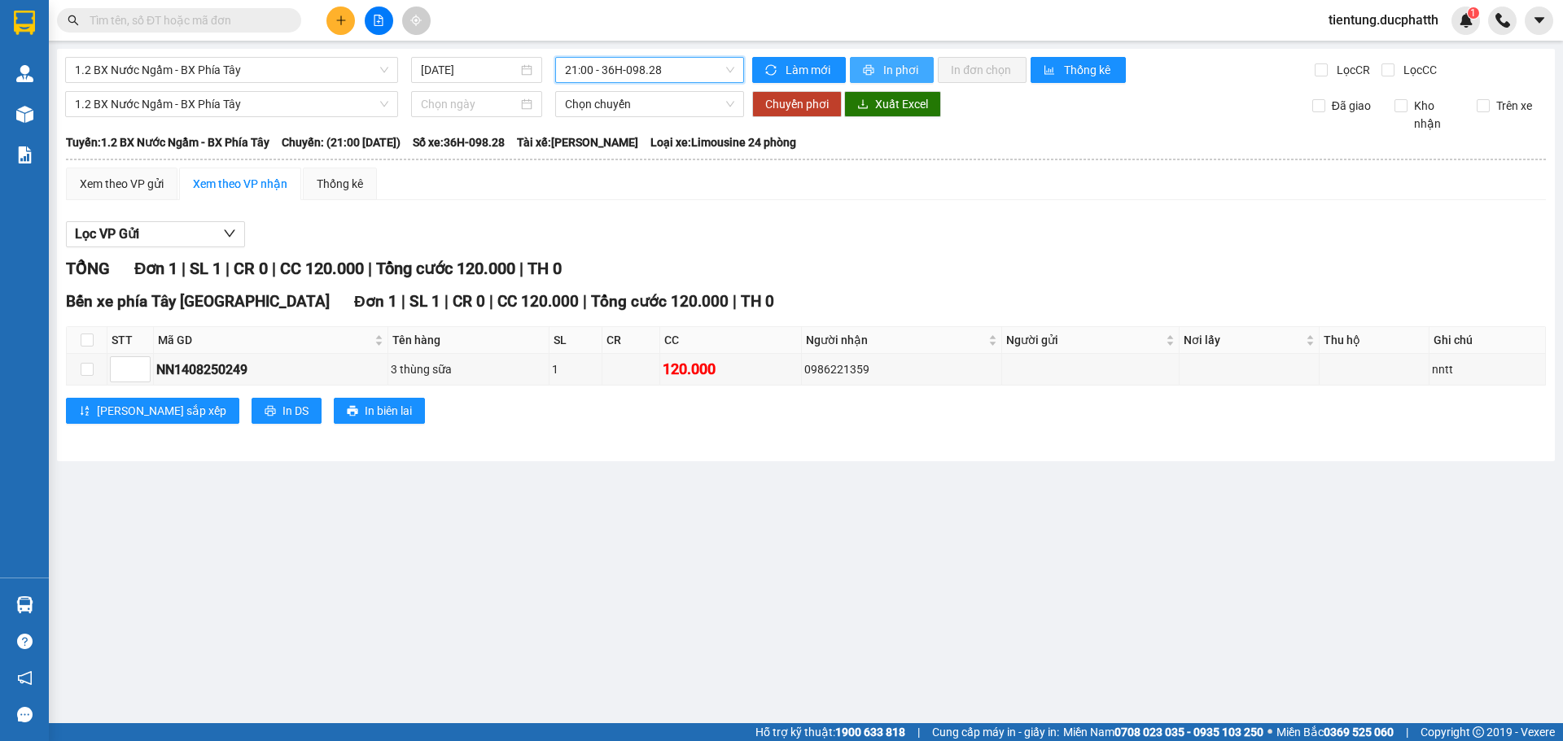
click at [898, 69] on span "In phơi" at bounding box center [901, 70] width 37 height 18
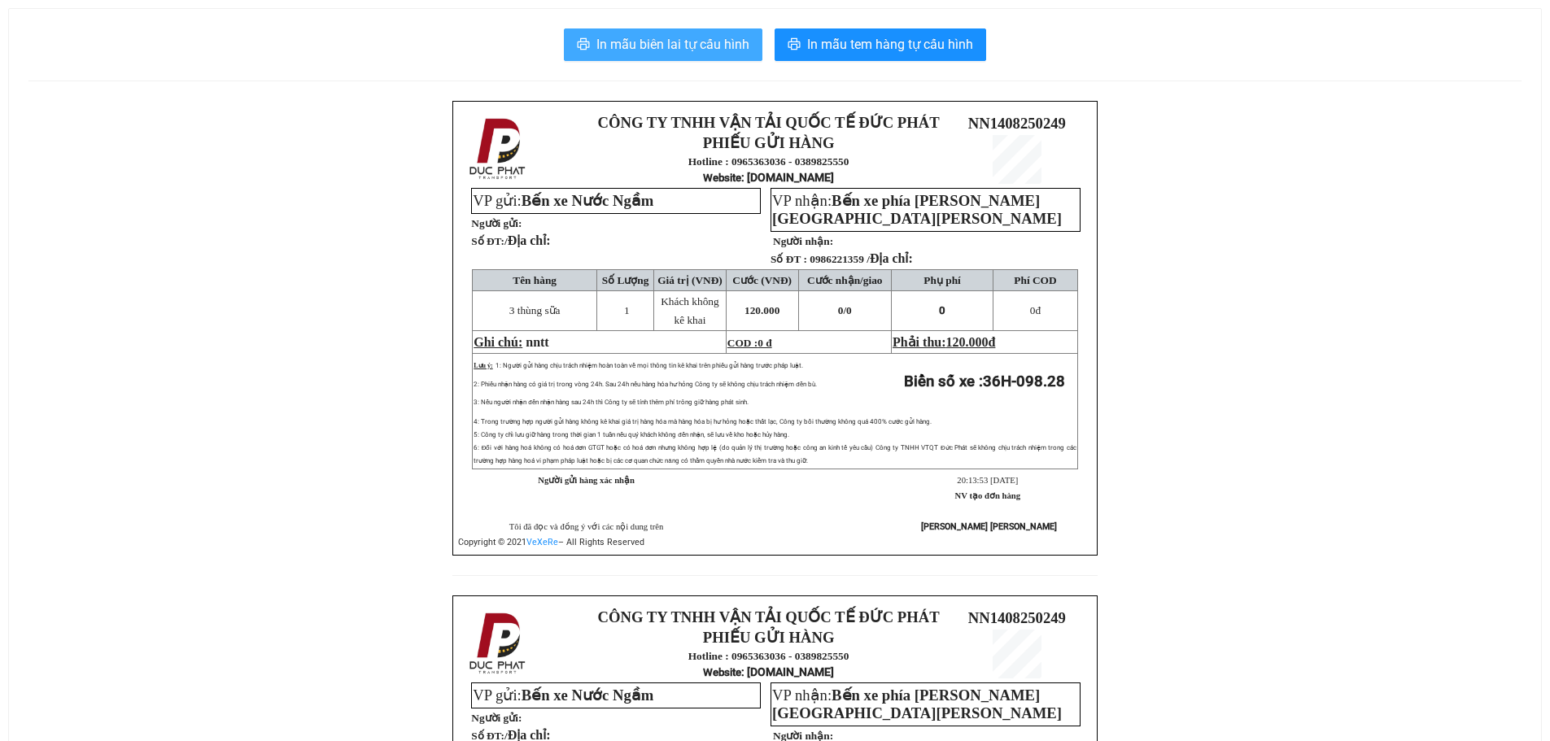
click at [667, 37] on span "In mẫu biên lai tự cấu hình" at bounding box center [673, 44] width 153 height 20
click at [656, 46] on span "In mẫu biên lai tự cấu hình" at bounding box center [673, 44] width 153 height 20
